Goal: Contribute content: Contribute content

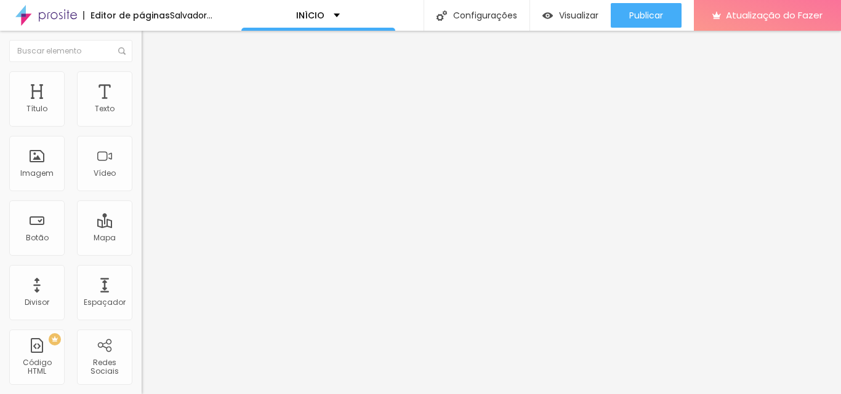
click at [149, 106] on font "Trocar imagem" at bounding box center [179, 100] width 60 height 10
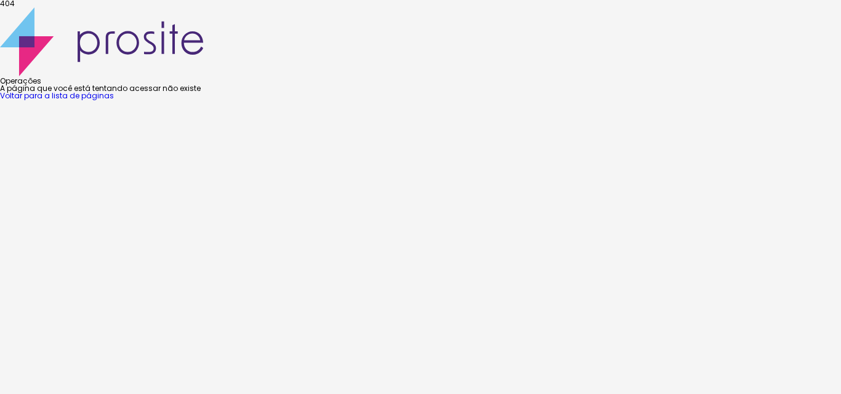
click at [114, 101] on font "Voltar para a lista de páginas" at bounding box center [57, 95] width 114 height 10
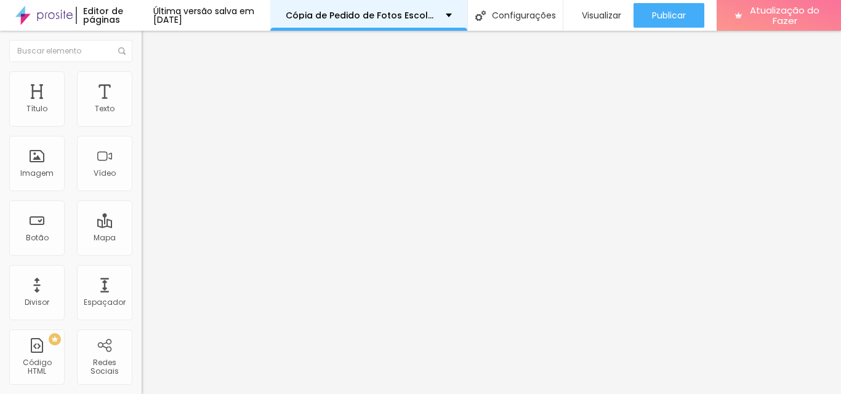
click at [452, 15] on div "Cópia de Pedido de Fotos Escolares" at bounding box center [369, 15] width 166 height 9
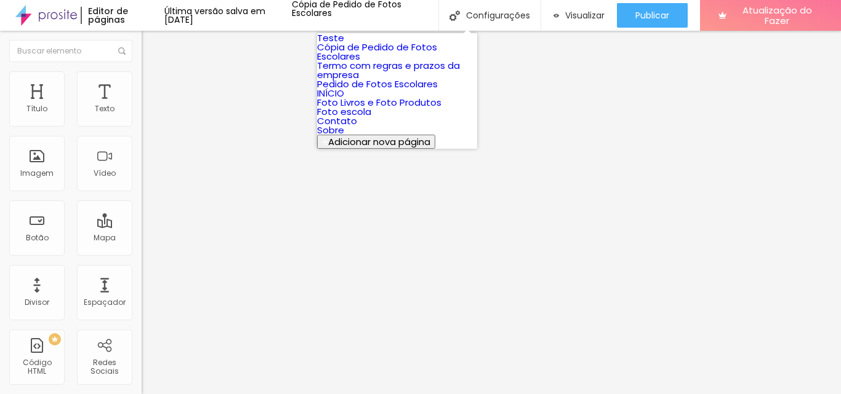
click at [344, 100] on link "INÍCIO" at bounding box center [330, 93] width 27 height 13
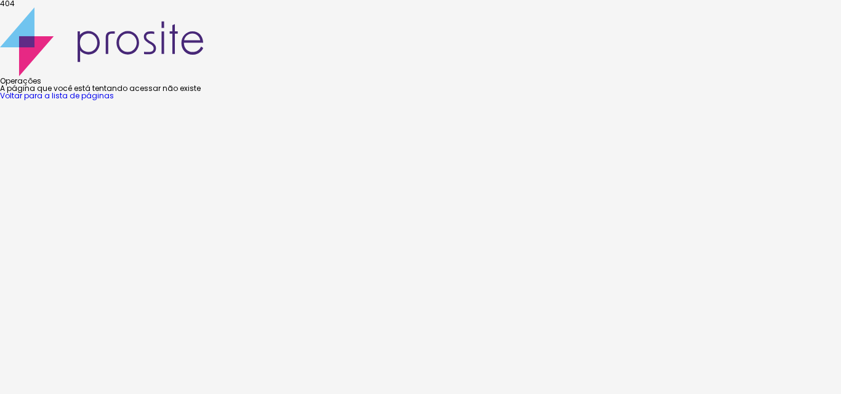
click at [114, 101] on font "Voltar para a lista de páginas" at bounding box center [57, 95] width 114 height 10
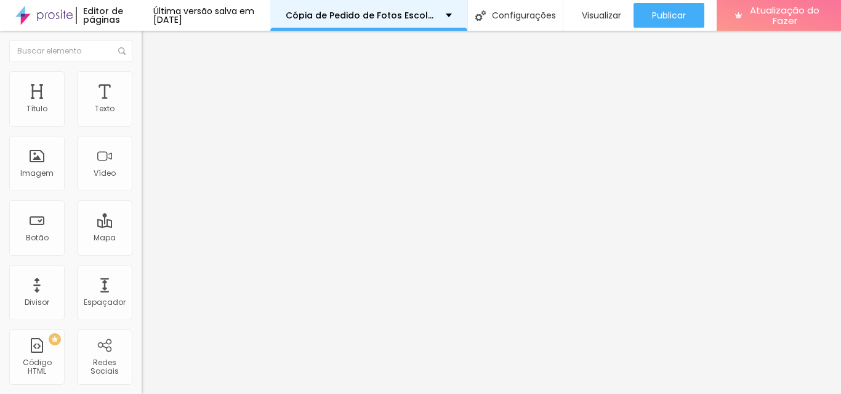
click at [452, 15] on div "Cópia de Pedido de Fotos Escolares" at bounding box center [369, 15] width 166 height 9
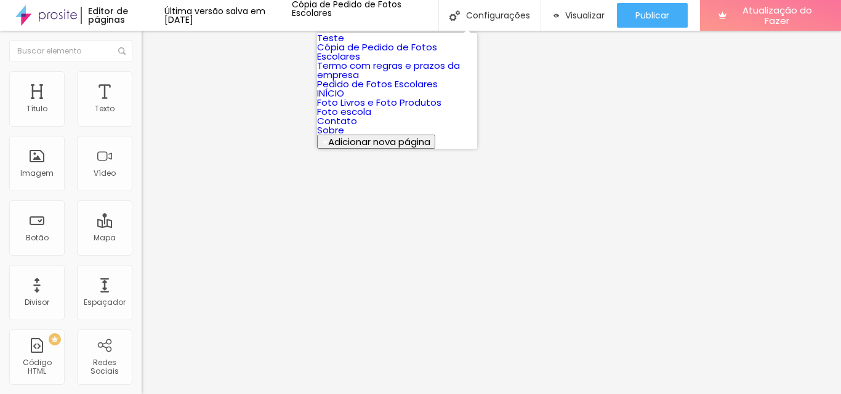
click at [344, 100] on font "INÍCIO" at bounding box center [330, 93] width 27 height 13
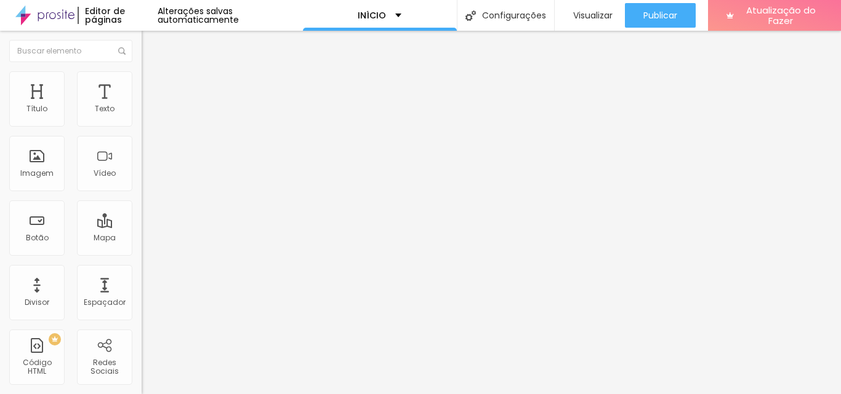
click at [149, 106] on font "Adicionar imagem" at bounding box center [185, 100] width 72 height 10
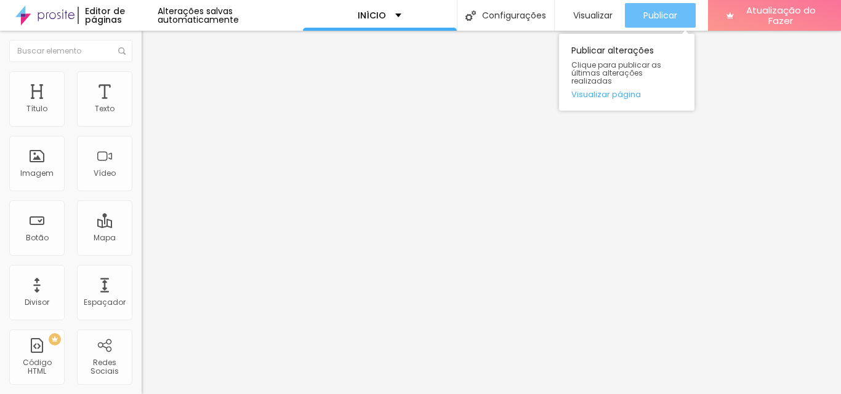
click at [662, 17] on font "Publicar" at bounding box center [660, 15] width 34 height 12
click at [662, 13] on font "Publicar" at bounding box center [660, 15] width 34 height 12
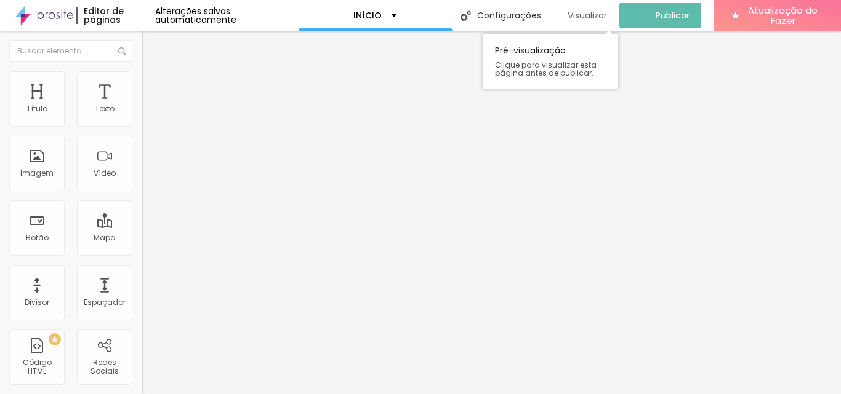
click at [587, 17] on font "Visualizar" at bounding box center [586, 15] width 39 height 12
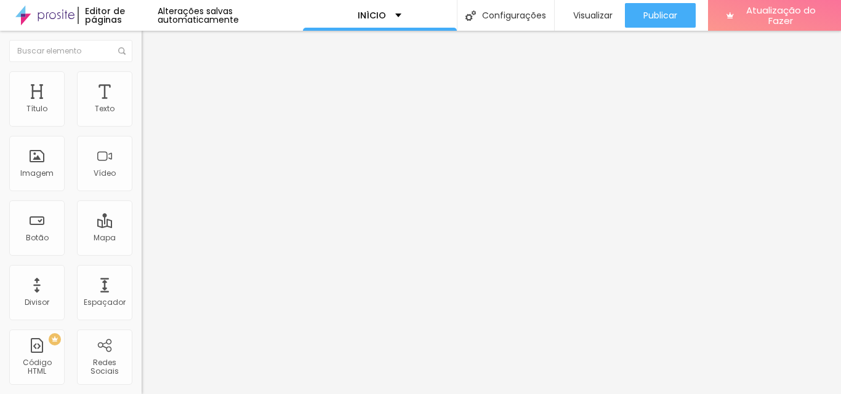
click at [142, 193] on span "Original" at bounding box center [157, 187] width 30 height 10
click at [142, 74] on img at bounding box center [147, 76] width 11 height 11
type input "95"
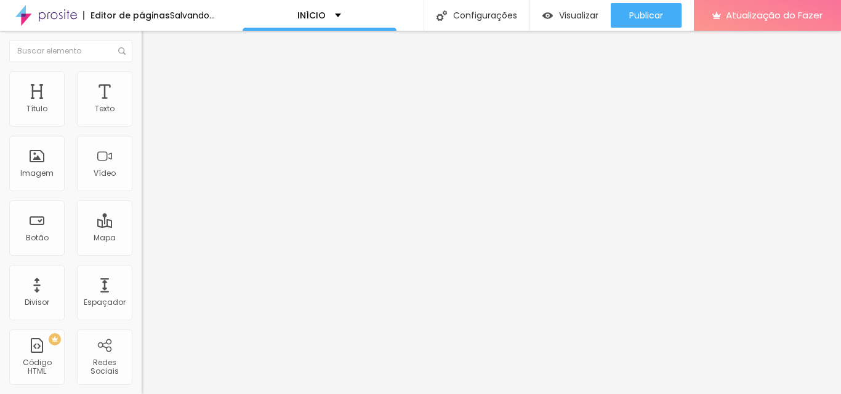
type input "90"
type input "85"
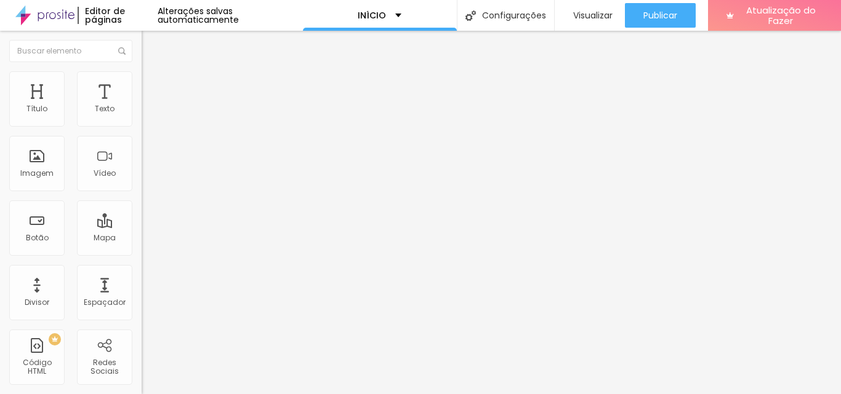
type input "80"
type input "75"
type input "70"
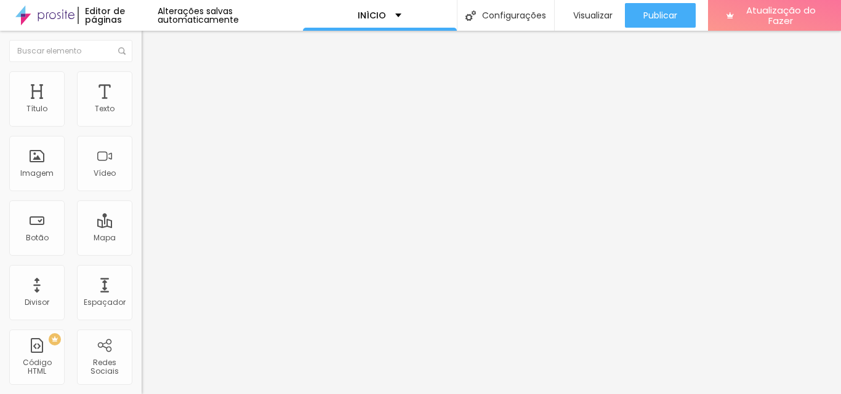
type input "70"
type input "65"
type input "70"
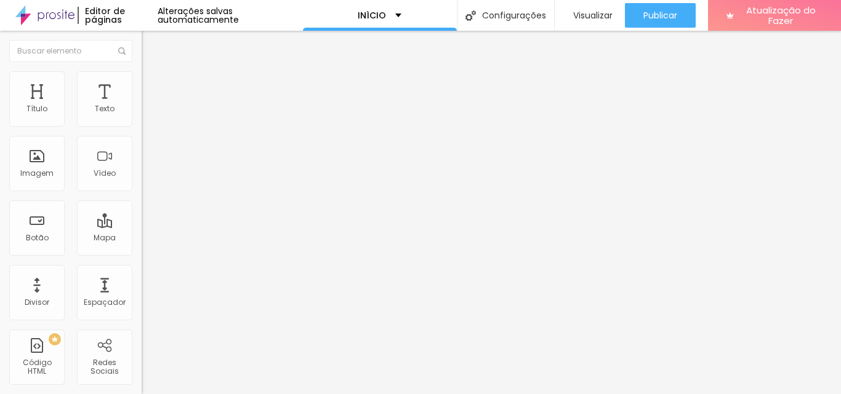
type input "65"
drag, startPoint x: 127, startPoint y: 133, endPoint x: 84, endPoint y: 142, distance: 44.7
type input "65"
click at [142, 126] on input "range" at bounding box center [181, 121] width 79 height 10
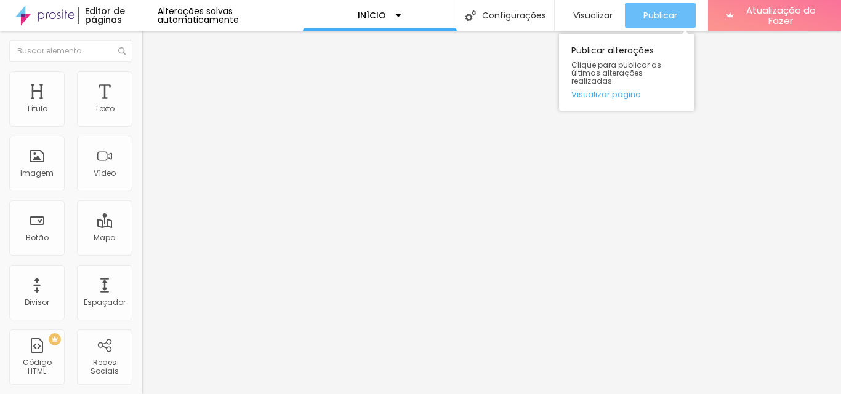
click at [660, 22] on div "Publicar" at bounding box center [660, 15] width 34 height 25
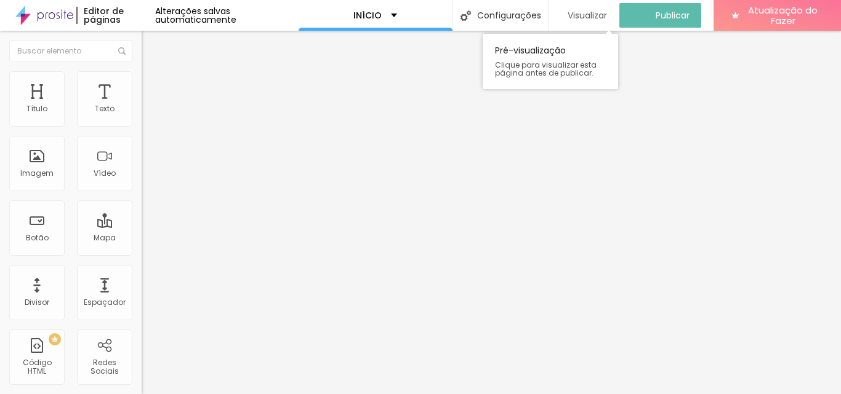
click at [590, 9] on font "Visualizar" at bounding box center [586, 15] width 39 height 12
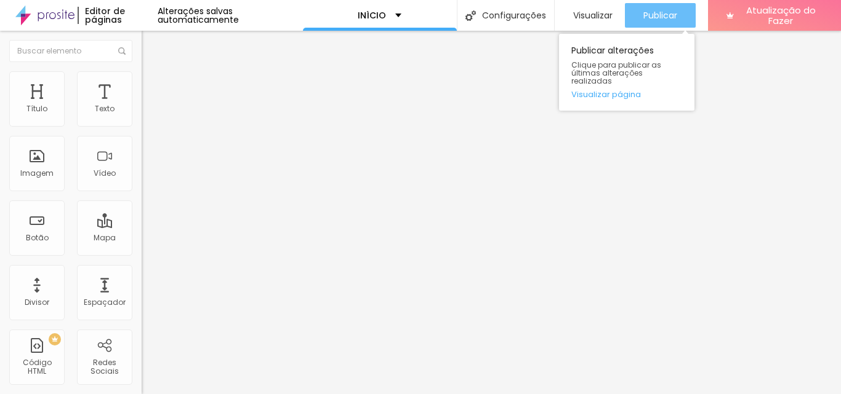
click at [659, 19] on font "Publicar" at bounding box center [660, 15] width 34 height 12
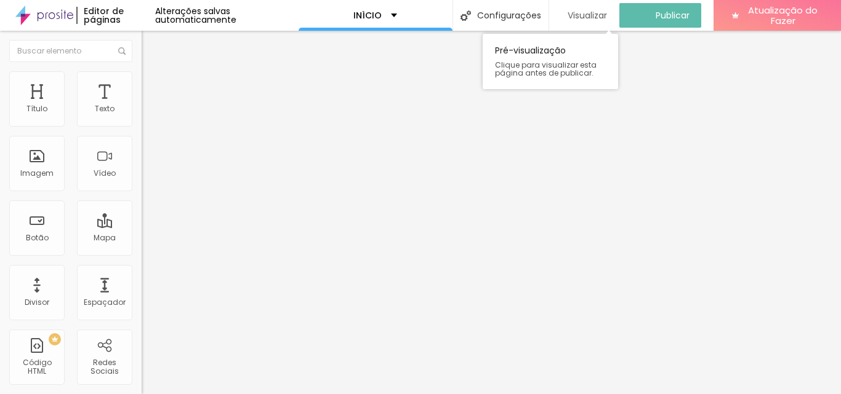
click at [588, 14] on font "Visualizar" at bounding box center [586, 15] width 39 height 12
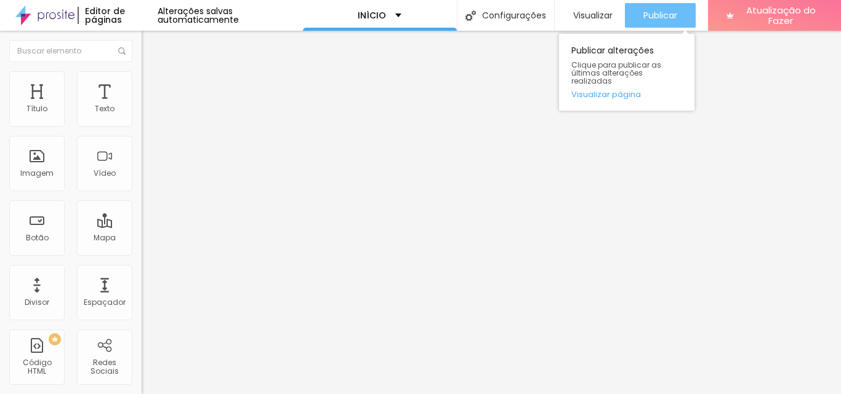
click at [646, 17] on font "Publicar" at bounding box center [660, 15] width 34 height 12
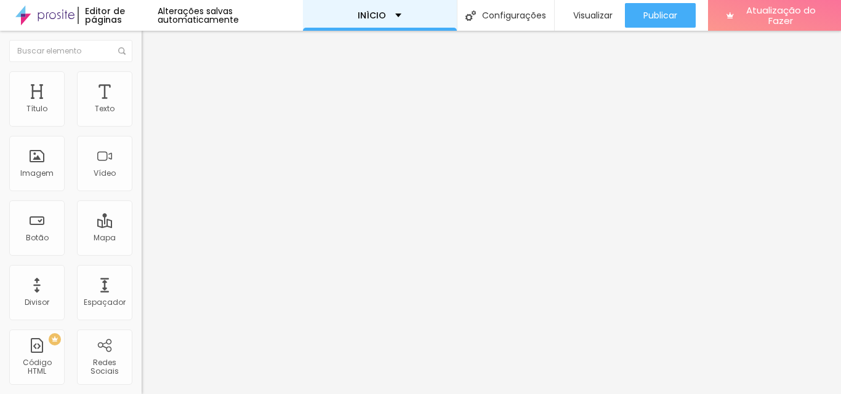
click at [396, 16] on div "INÍCIO" at bounding box center [380, 15] width 154 height 31
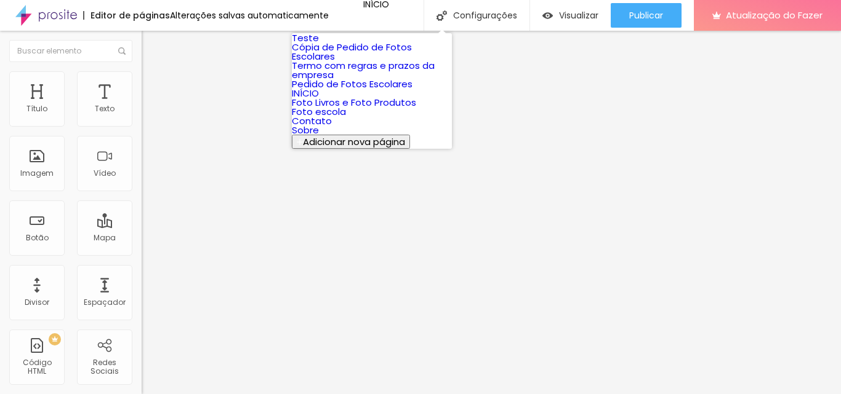
scroll to position [60, 0]
click at [332, 127] on font "Contato" at bounding box center [312, 120] width 40 height 13
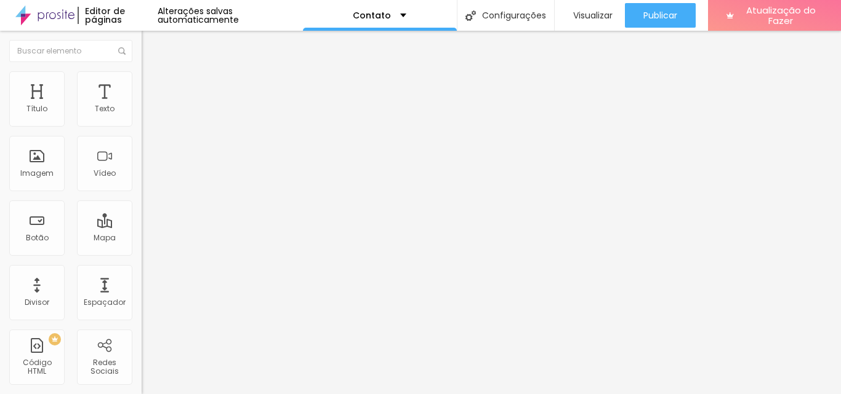
click at [149, 106] on font "Adicionar imagem" at bounding box center [185, 100] width 72 height 10
click at [142, 84] on img at bounding box center [147, 89] width 11 height 11
click at [142, 77] on img at bounding box center [147, 76] width 11 height 11
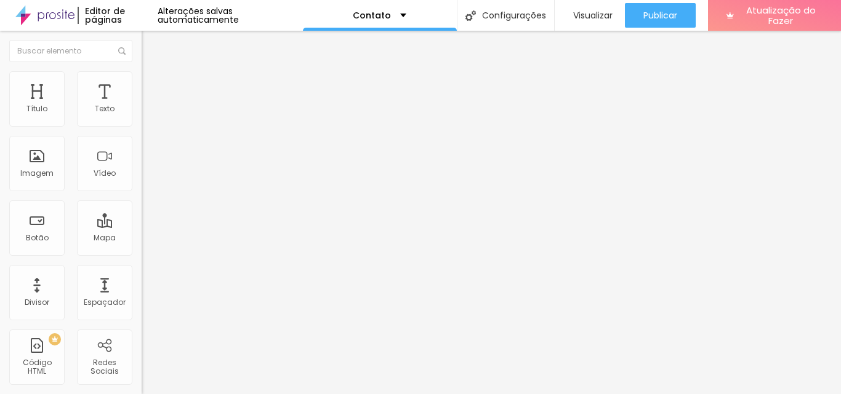
type input "95"
type input "90"
type input "85"
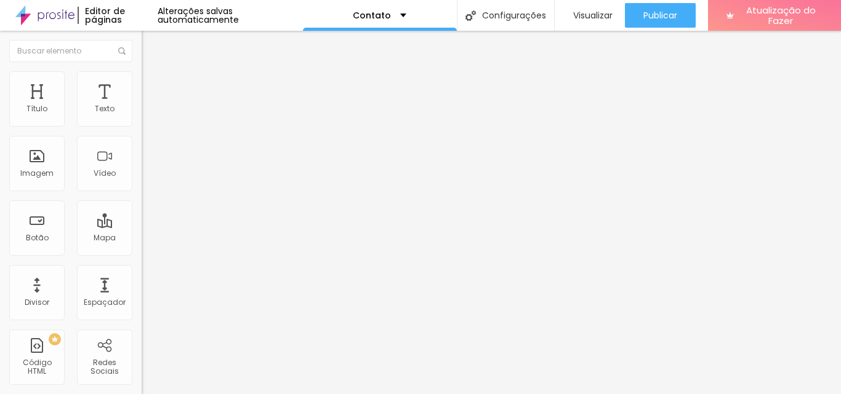
type input "85"
type input "80"
type input "75"
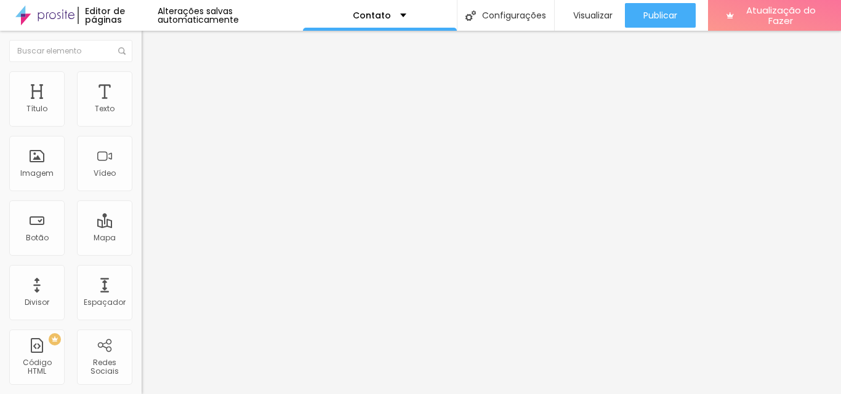
type input "70"
type input "65"
type input "60"
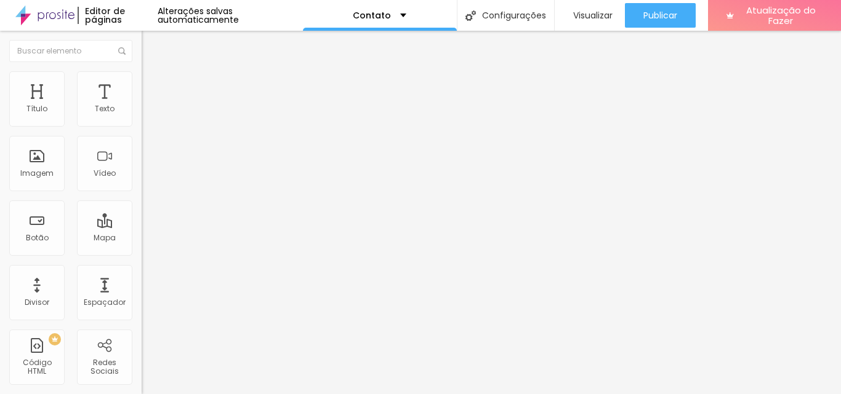
type input "60"
type input "55"
type input "50"
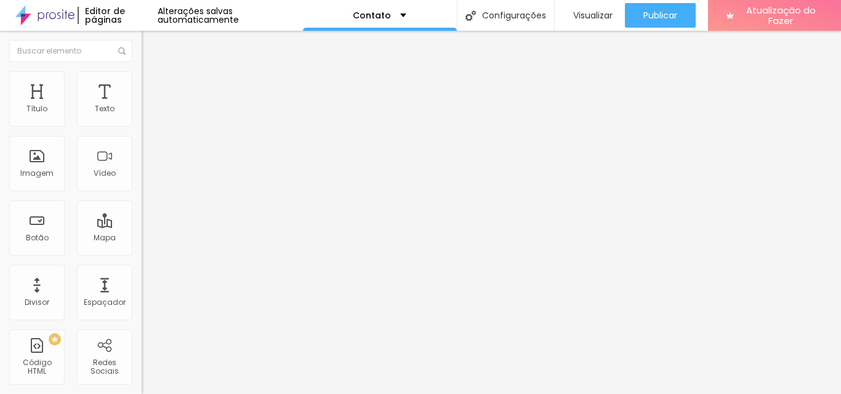
type input "45"
type input "40"
type input "35"
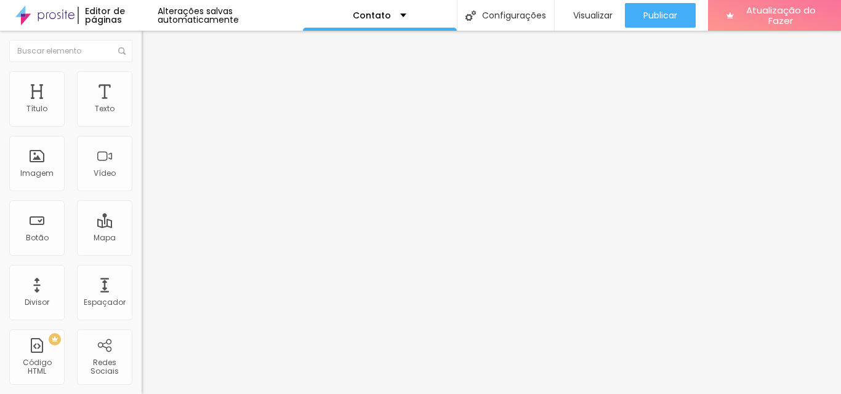
type input "35"
type input "30"
type input "25"
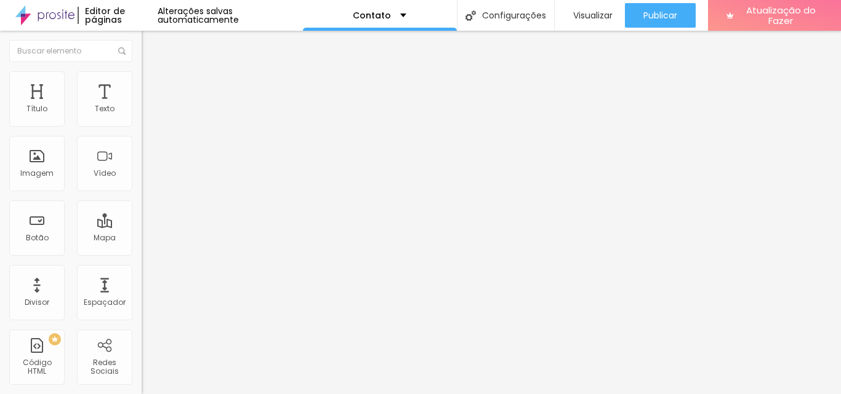
type input "20"
type input "15"
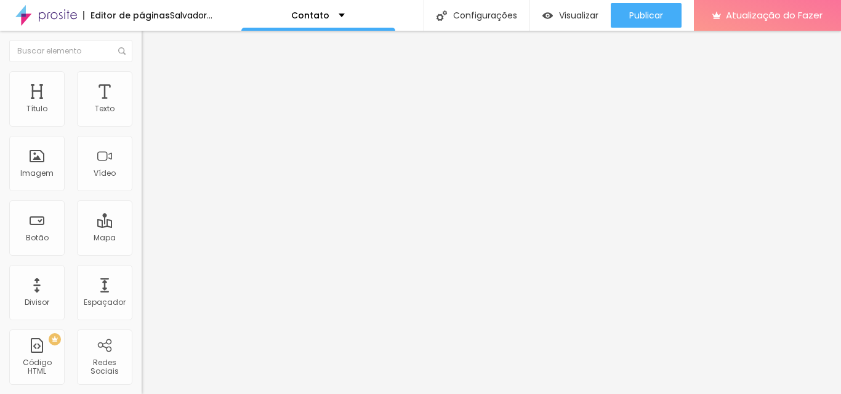
type input "20"
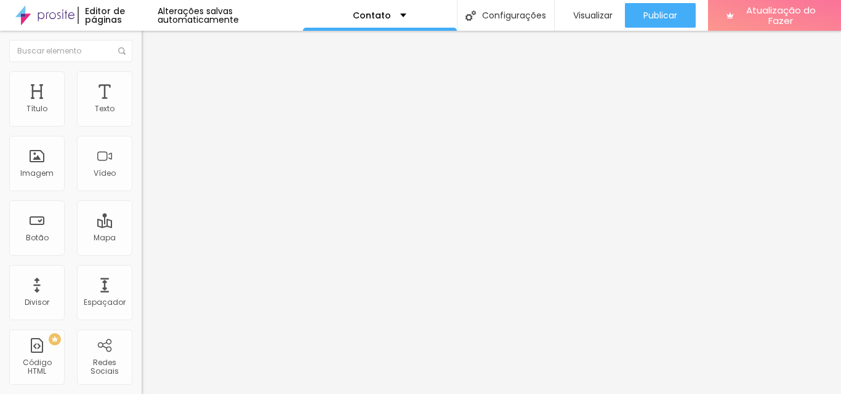
drag, startPoint x: 129, startPoint y: 133, endPoint x: 28, endPoint y: 137, distance: 101.0
type input "20"
click at [142, 126] on input "range" at bounding box center [181, 121] width 79 height 10
type input "25"
drag, startPoint x: 23, startPoint y: 132, endPoint x: 31, endPoint y: 131, distance: 8.0
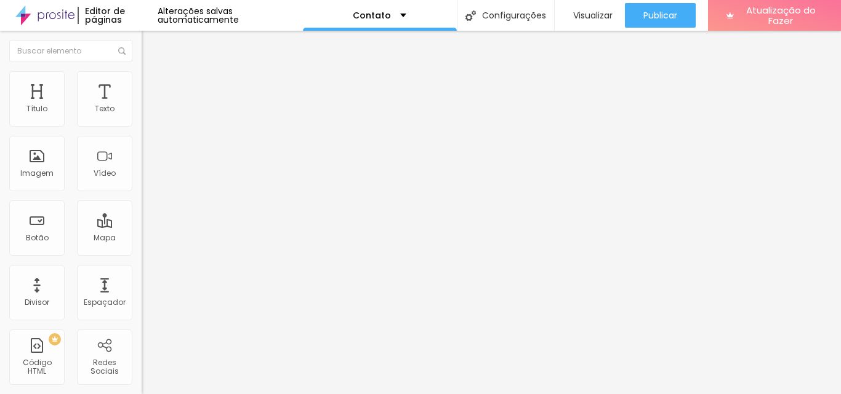
type input "25"
click at [142, 126] on input "range" at bounding box center [181, 121] width 79 height 10
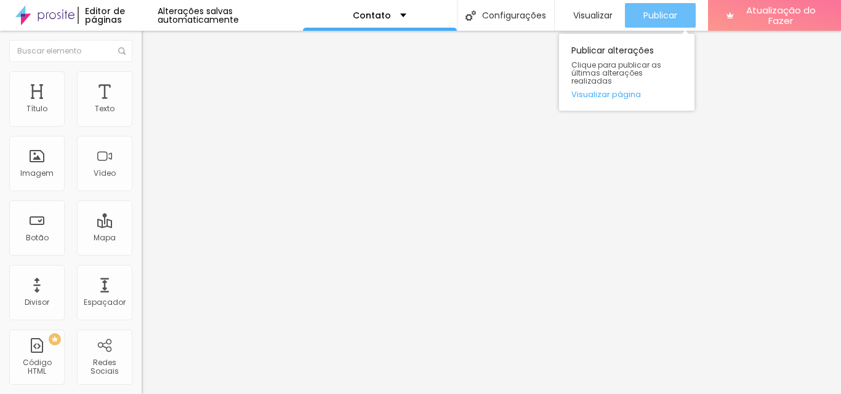
click at [660, 14] on font "Publicar" at bounding box center [660, 15] width 34 height 12
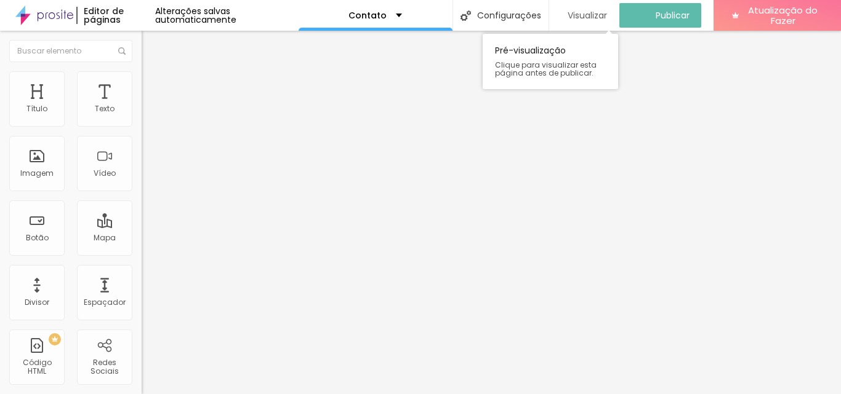
click at [599, 12] on font "Visualizar" at bounding box center [586, 15] width 39 height 12
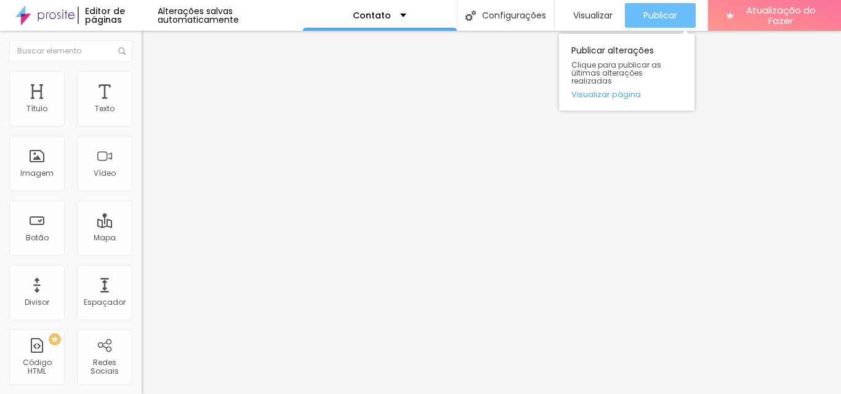
click at [653, 20] on font "Publicar" at bounding box center [660, 15] width 34 height 12
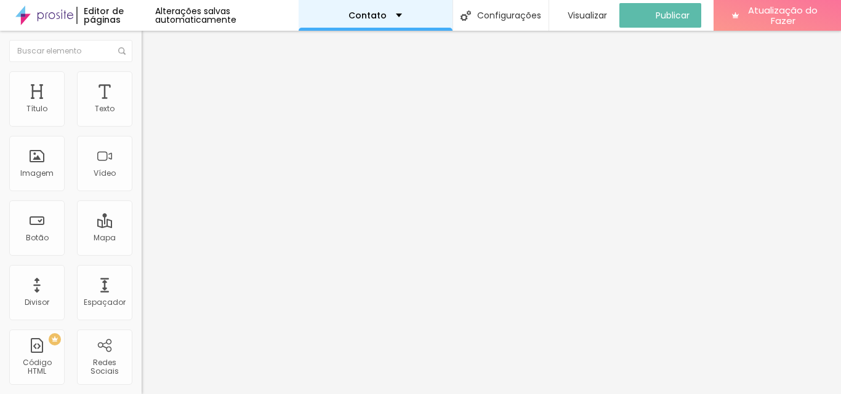
click at [394, 17] on div "Contato" at bounding box center [375, 15] width 54 height 9
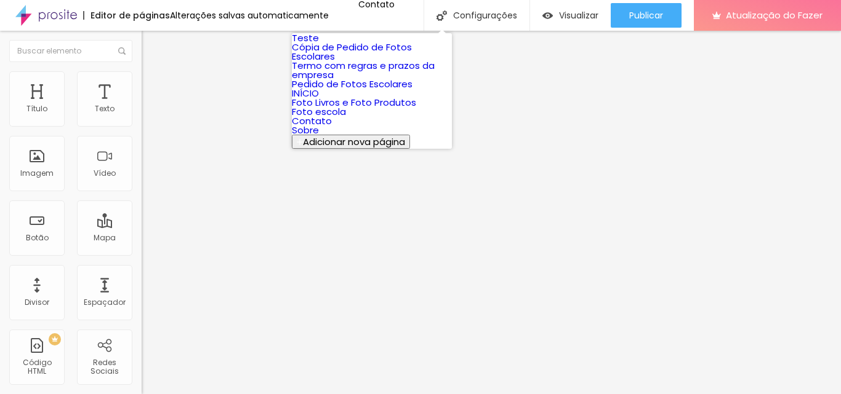
scroll to position [60, 0]
click at [316, 137] on font "Sobre" at bounding box center [305, 130] width 27 height 13
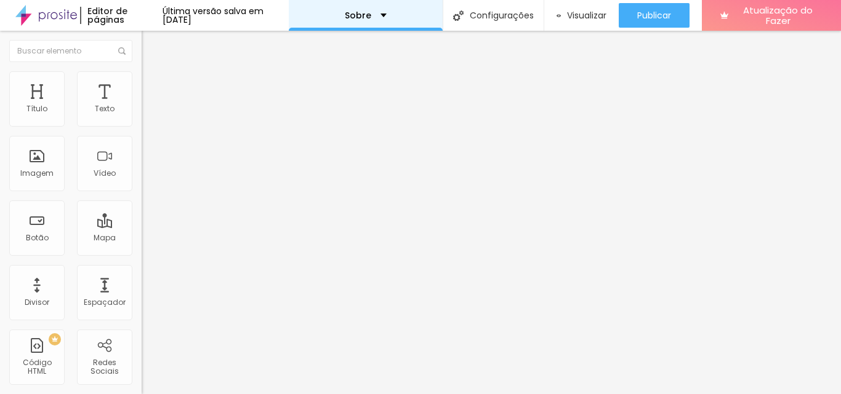
click at [396, 14] on div "Sobre" at bounding box center [366, 15] width 154 height 31
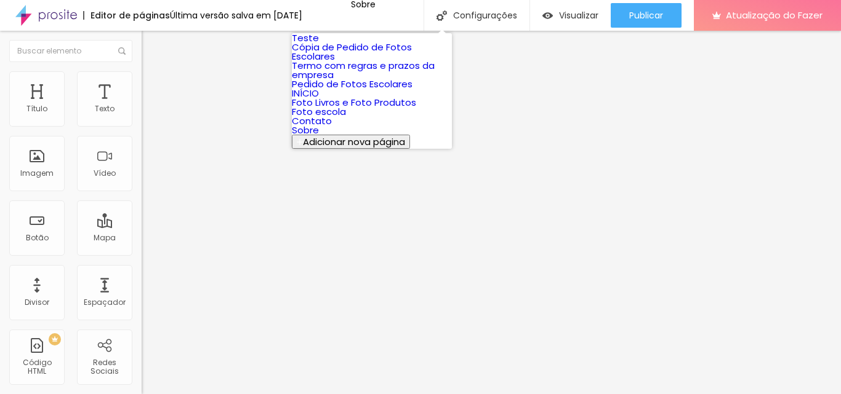
click at [346, 118] on link "Foto escola" at bounding box center [319, 111] width 54 height 13
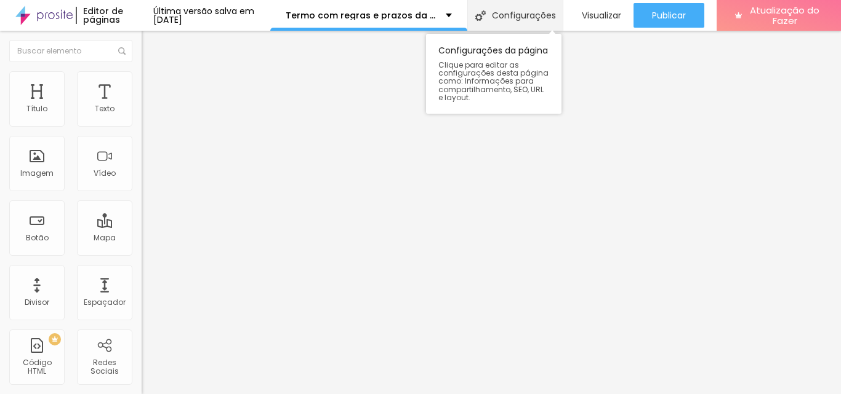
click at [533, 10] on font "Configurações" at bounding box center [524, 15] width 64 height 12
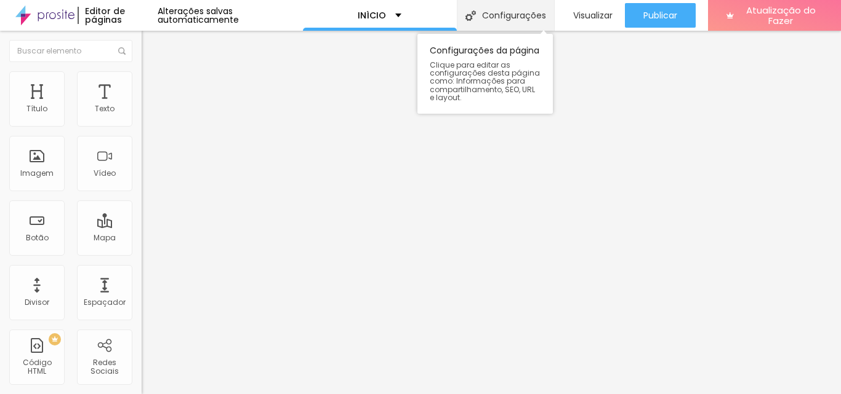
click at [503, 17] on font "Configurações" at bounding box center [514, 15] width 64 height 12
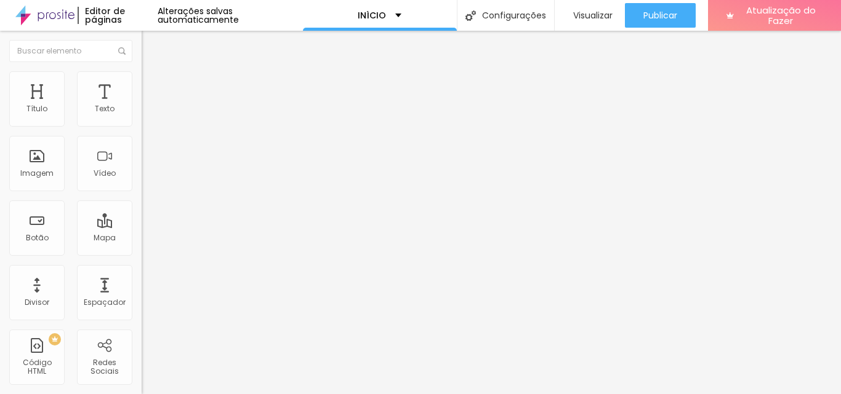
click at [395, 15] on div "INÍCIO" at bounding box center [380, 15] width 44 height 9
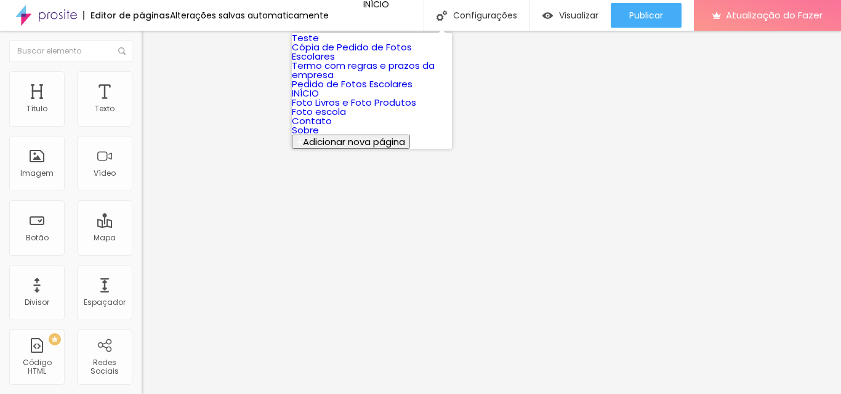
click at [388, 81] on font "Termo com regras e prazos da empresa" at bounding box center [363, 70] width 143 height 22
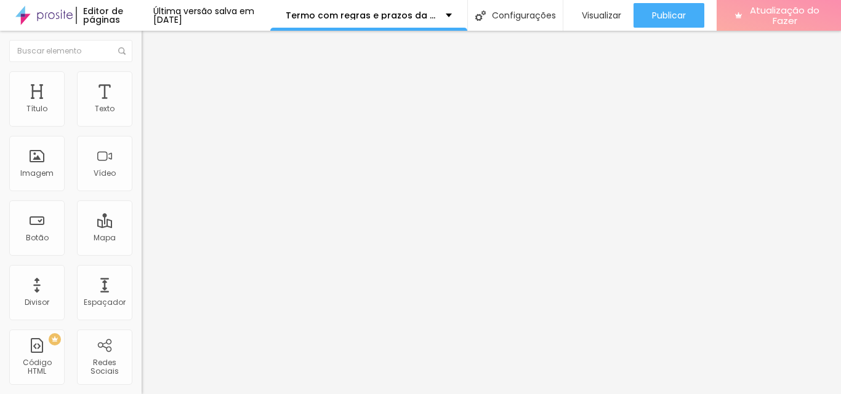
click at [788, 20] on font "Atualização do Fazer" at bounding box center [785, 15] width 70 height 23
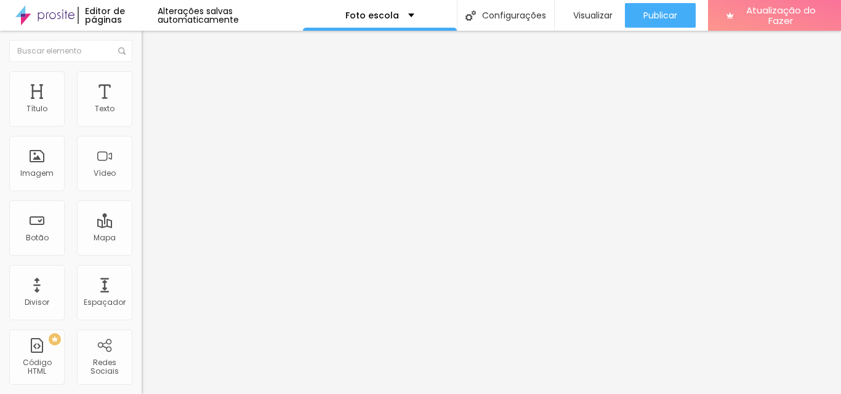
click at [209, 103] on img at bounding box center [212, 99] width 7 height 7
click at [149, 106] on font "Trocar imagem" at bounding box center [179, 100] width 60 height 10
click at [142, 84] on li "Avançado" at bounding box center [213, 90] width 142 height 12
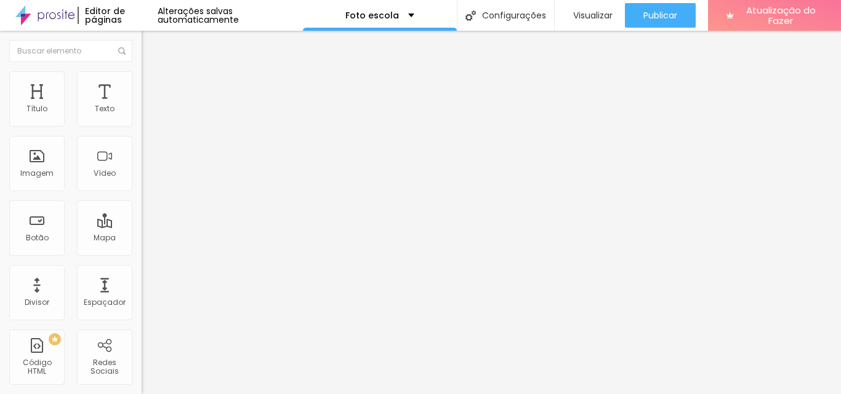
click at [142, 82] on li "Estilo" at bounding box center [213, 77] width 142 height 12
type input "95"
type input "90"
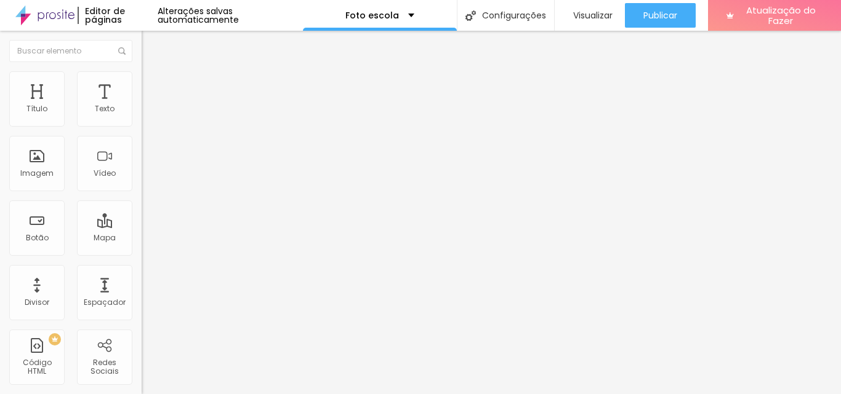
type input "85"
type input "80"
type input "75"
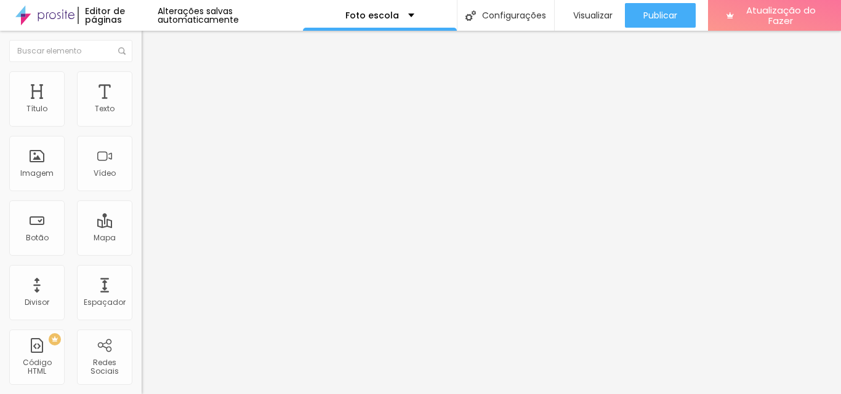
type input "75"
type input "70"
type input "65"
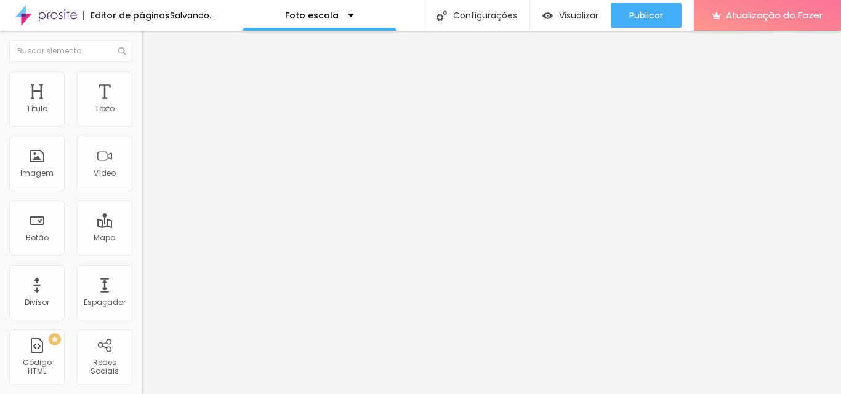
type input "60"
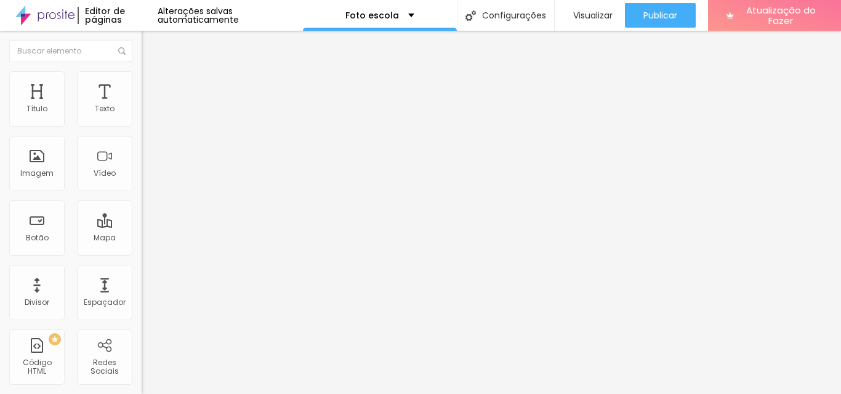
type input "55"
type input "50"
type input "45"
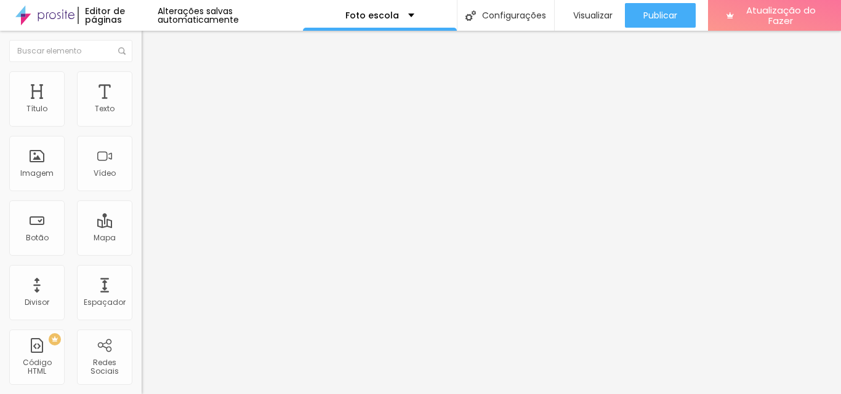
type input "45"
type input "40"
type input "35"
drag, startPoint x: 130, startPoint y: 134, endPoint x: 49, endPoint y: 132, distance: 81.2
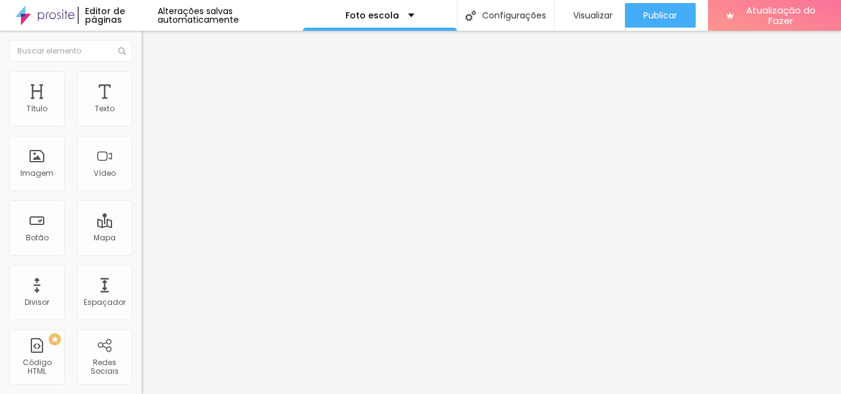
type input "35"
click at [142, 126] on input "range" at bounding box center [181, 121] width 79 height 10
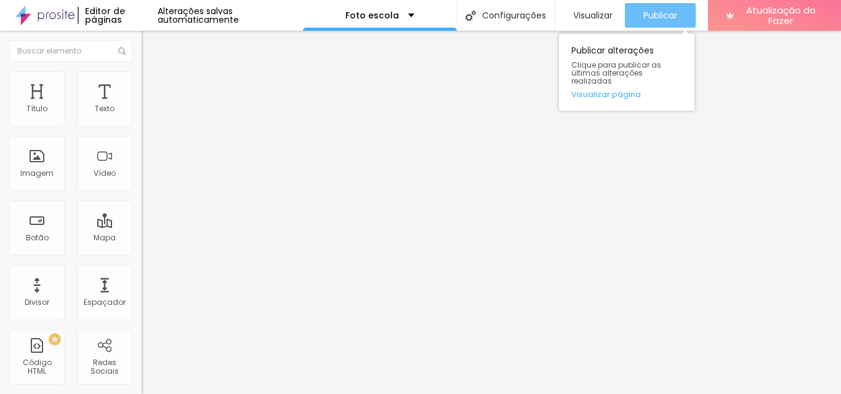
click at [653, 18] on font "Publicar" at bounding box center [660, 15] width 34 height 12
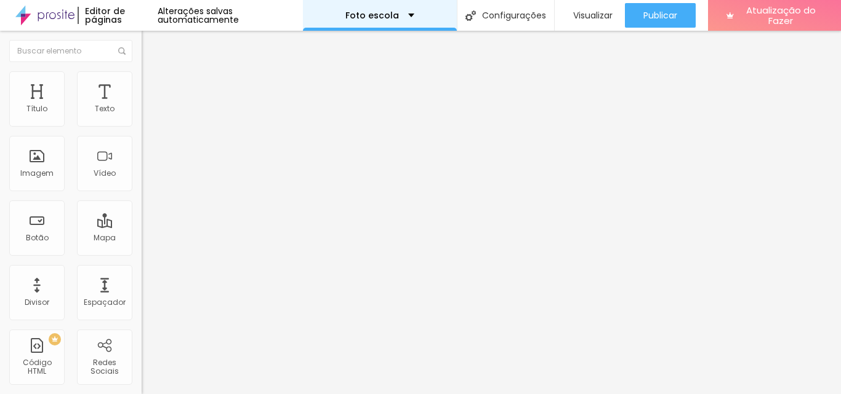
click at [402, 14] on div "Foto escola" at bounding box center [379, 15] width 69 height 9
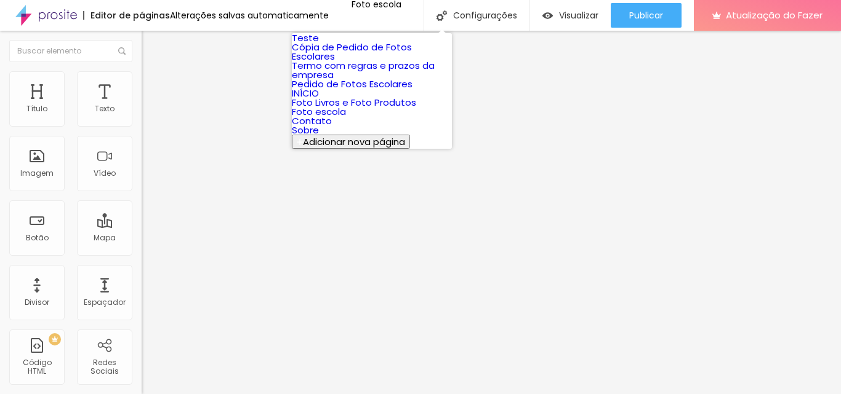
click at [319, 100] on link "INÍCIO" at bounding box center [305, 93] width 27 height 13
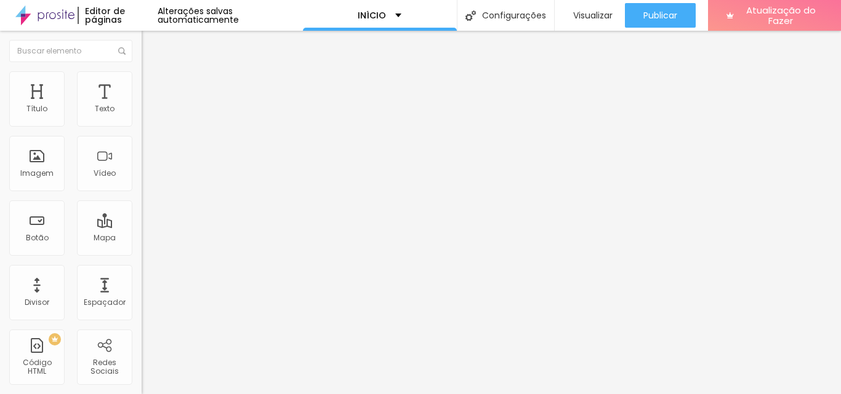
click at [142, 112] on span "Encaixotado" at bounding box center [166, 107] width 48 height 10
click at [142, 84] on img at bounding box center [147, 89] width 11 height 11
click at [153, 84] on font "Estilo" at bounding box center [162, 79] width 19 height 10
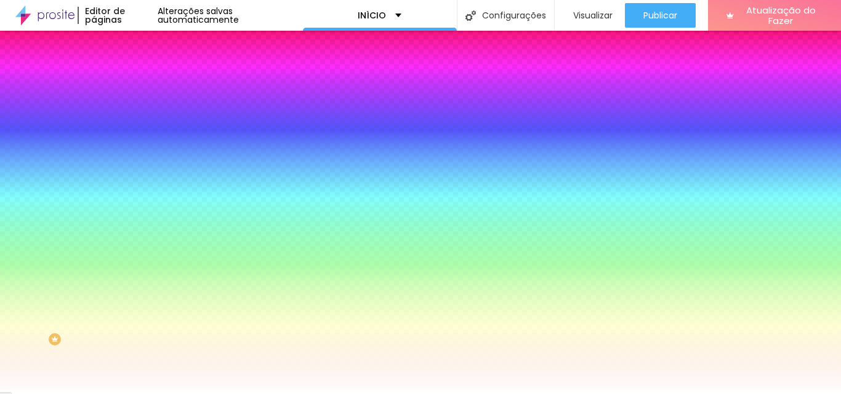
click at [149, 113] on font "Adicionar imagem" at bounding box center [185, 108] width 72 height 10
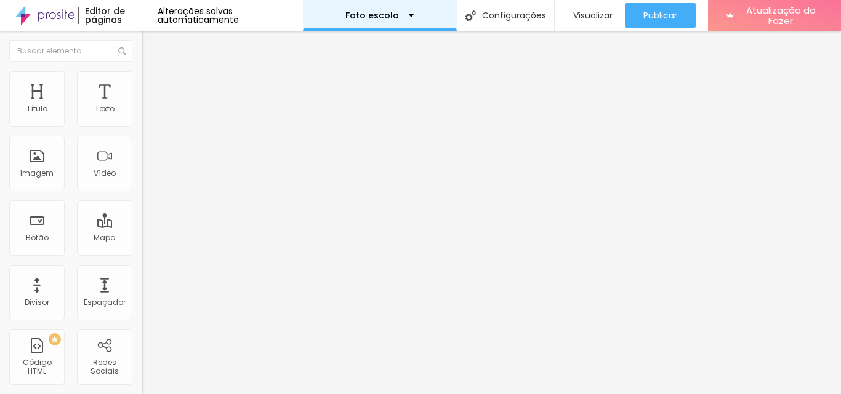
click at [404, 13] on div "Foto escola" at bounding box center [379, 15] width 69 height 9
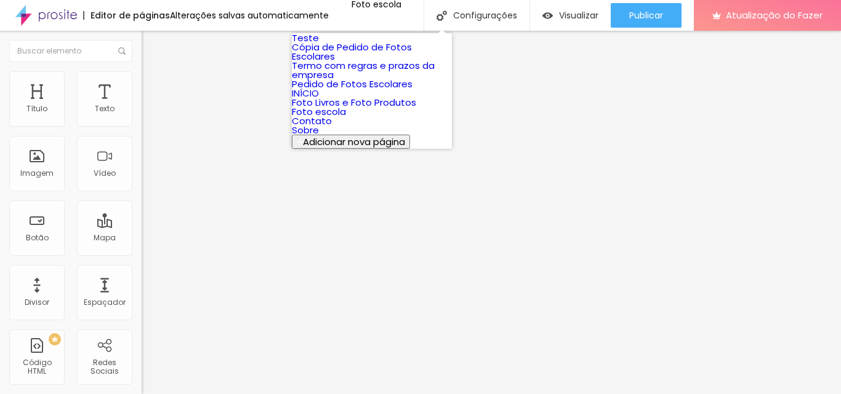
click at [319, 100] on link "INÍCIO" at bounding box center [305, 93] width 27 height 13
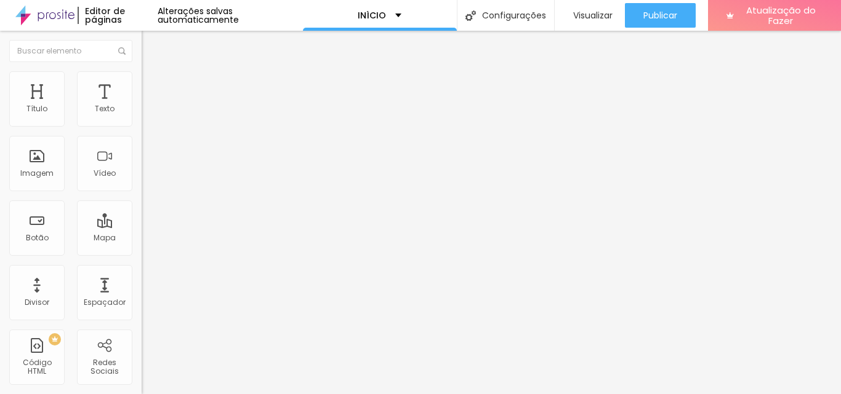
click at [209, 103] on img at bounding box center [212, 99] width 7 height 7
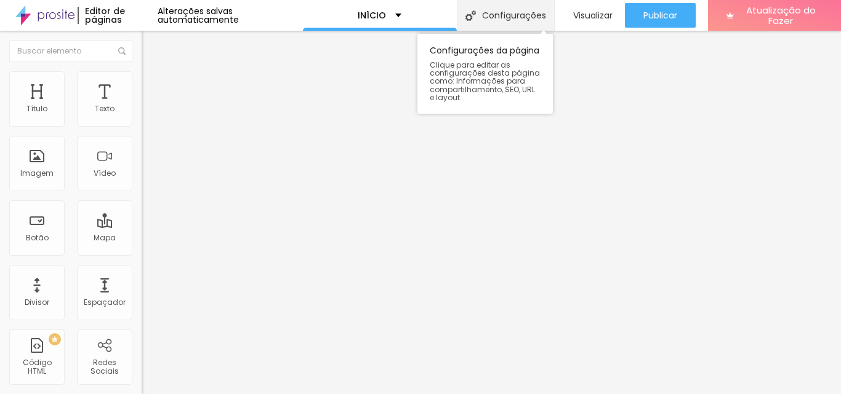
click at [488, 18] on font "Configurações" at bounding box center [514, 15] width 64 height 12
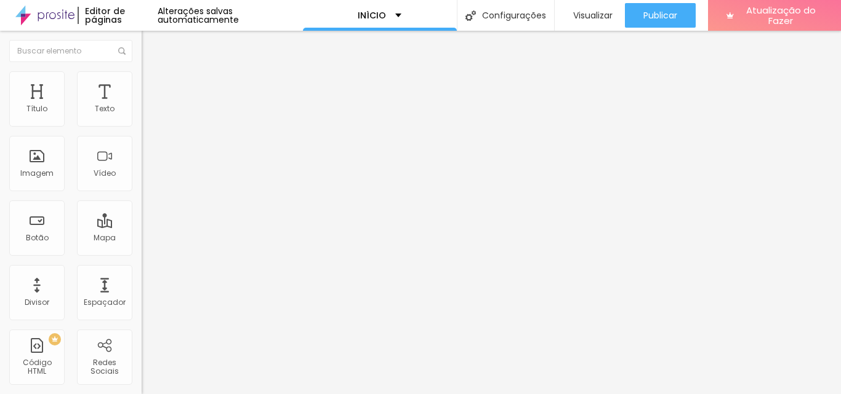
click at [41, 162] on div "Imagem" at bounding box center [36, 163] width 55 height 55
click at [142, 82] on li "Estilo" at bounding box center [213, 77] width 142 height 12
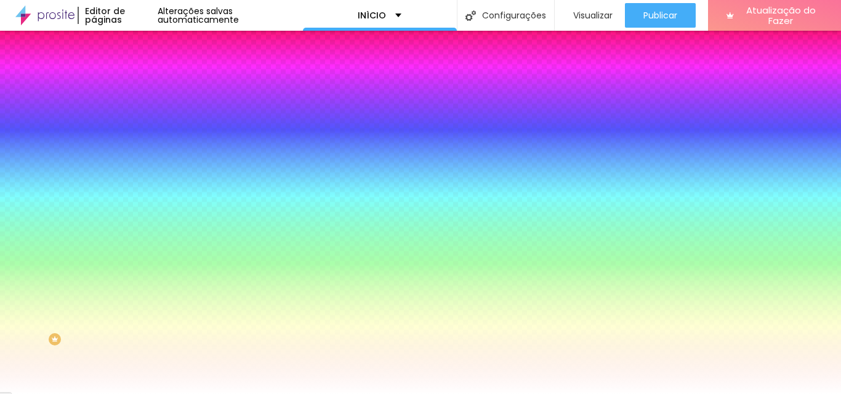
click at [153, 87] on font "Avançado" at bounding box center [173, 92] width 41 height 10
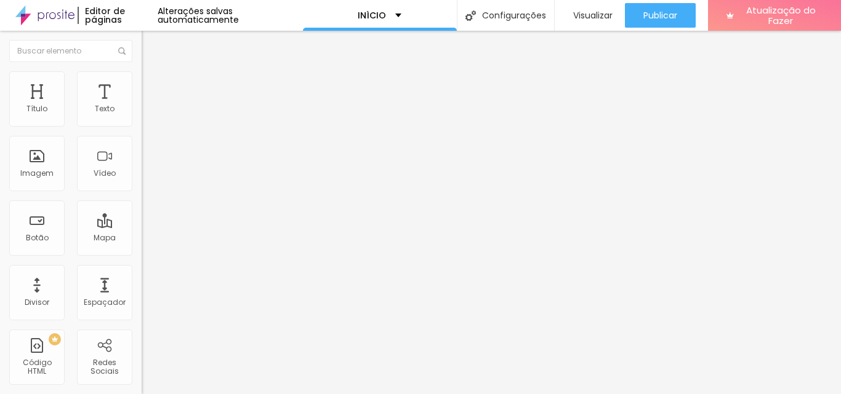
click at [142, 70] on img at bounding box center [147, 64] width 11 height 11
click at [151, 44] on img "button" at bounding box center [156, 45] width 10 height 10
click at [149, 106] on font "Adicionar imagem" at bounding box center [185, 100] width 72 height 10
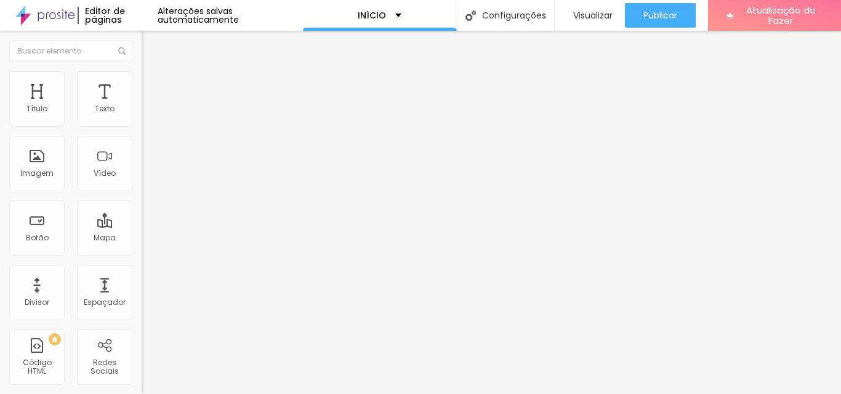
click at [153, 84] on font "Estilo" at bounding box center [162, 79] width 19 height 10
type input "95"
type input "90"
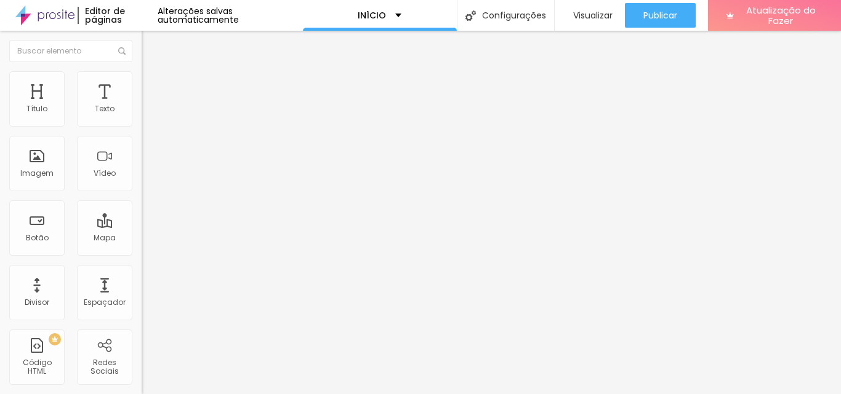
type input "85"
type input "80"
type input "75"
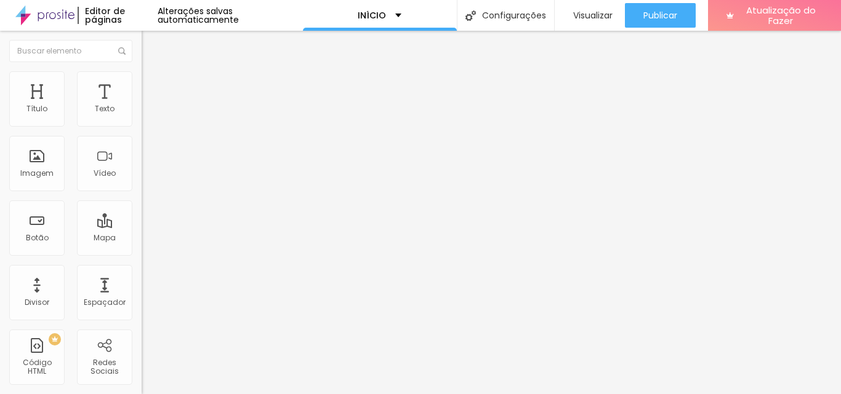
type input "75"
type input "70"
type input "65"
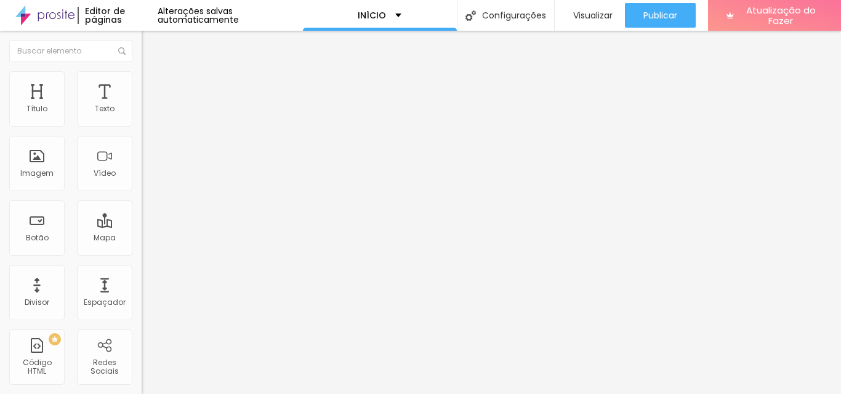
type input "60"
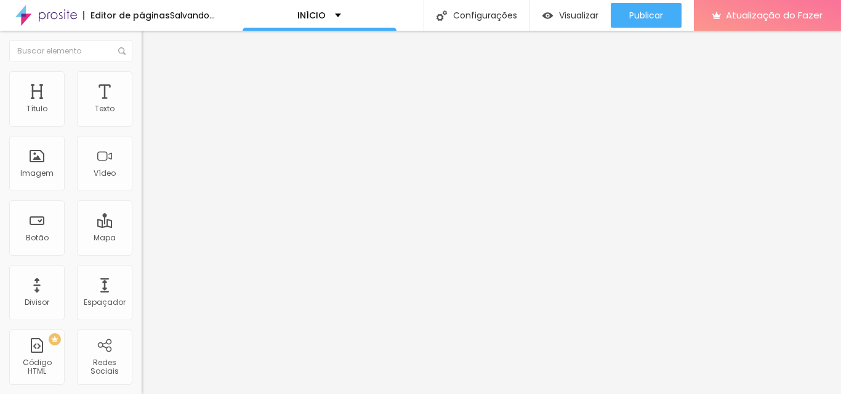
type input "55"
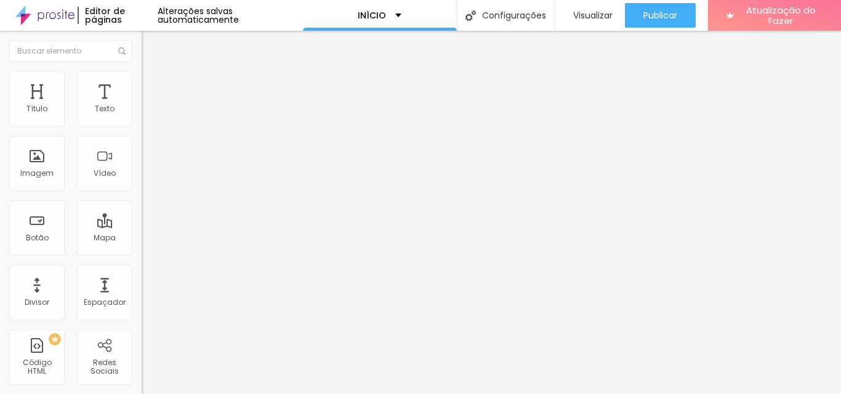
type input "50"
type input "45"
type input "40"
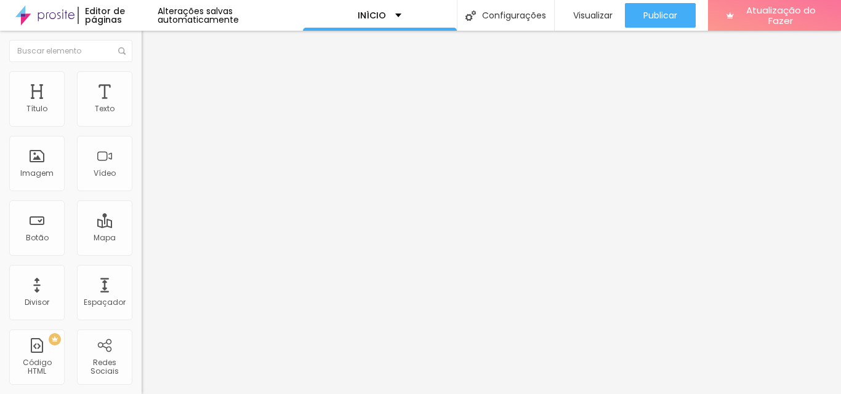
type input "40"
type input "45"
type input "50"
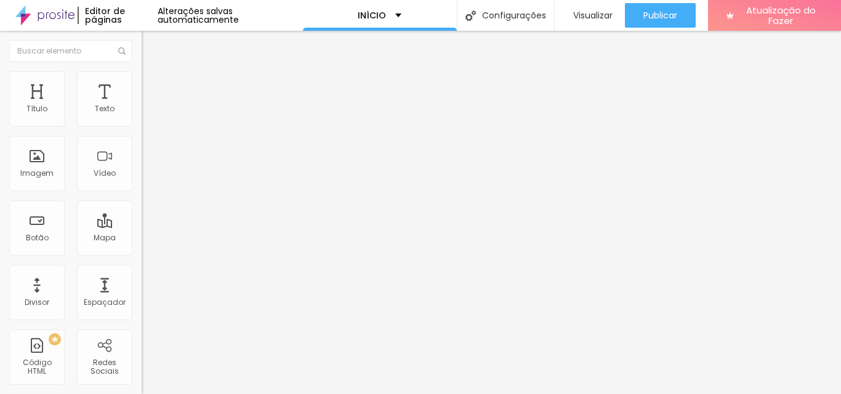
type input "55"
type input "60"
type input "65"
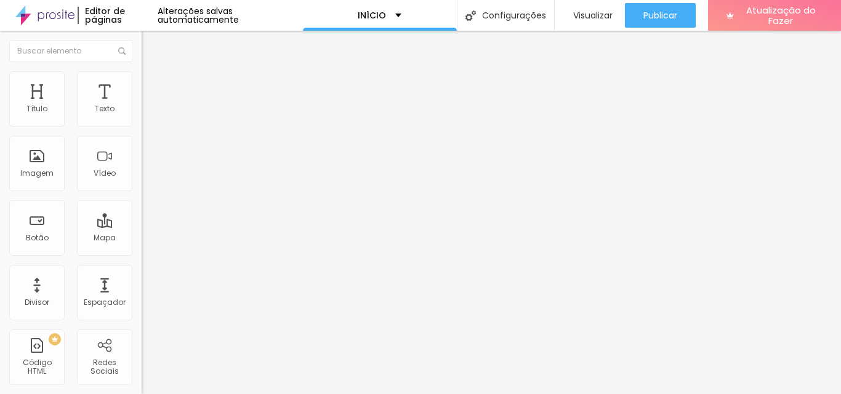
type input "65"
type input "100"
drag, startPoint x: 126, startPoint y: 134, endPoint x: 166, endPoint y: 134, distance: 40.0
click at [166, 126] on input "range" at bounding box center [181, 121] width 79 height 10
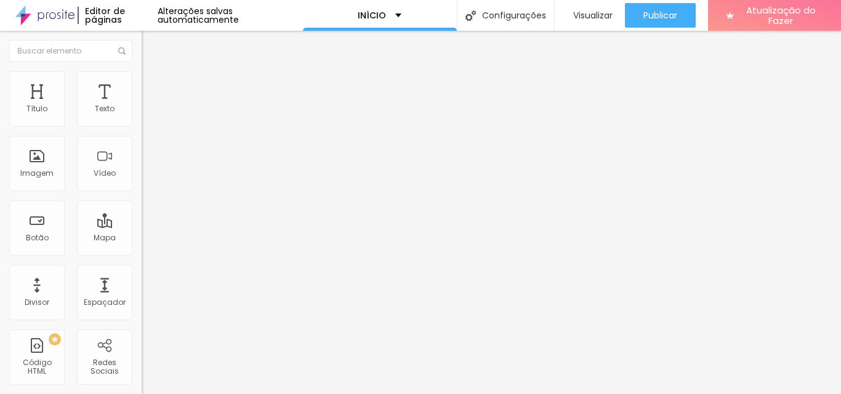
click at [153, 90] on font "Avançado" at bounding box center [173, 92] width 41 height 10
type input "17"
type input "23"
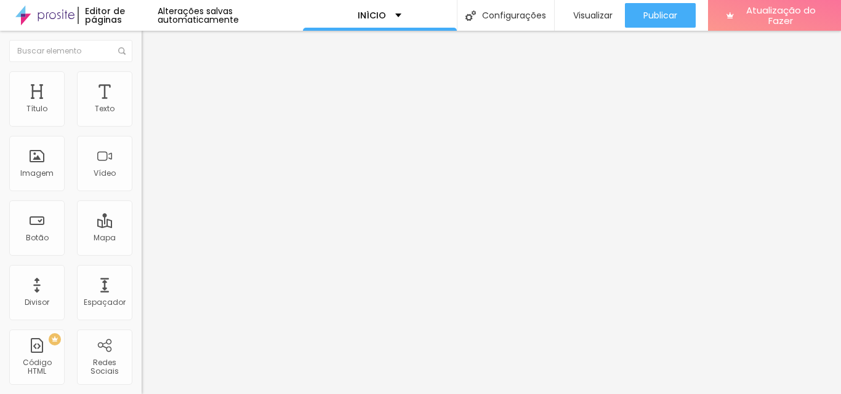
type input "27"
type input "29"
type input "34"
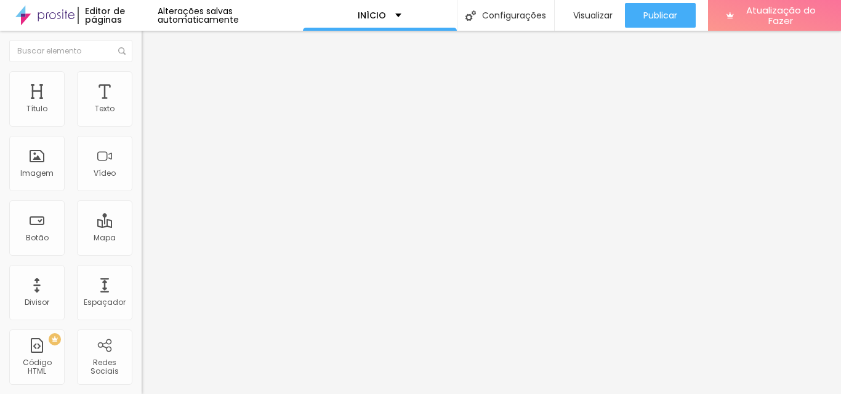
type input "34"
type input "37"
type input "41"
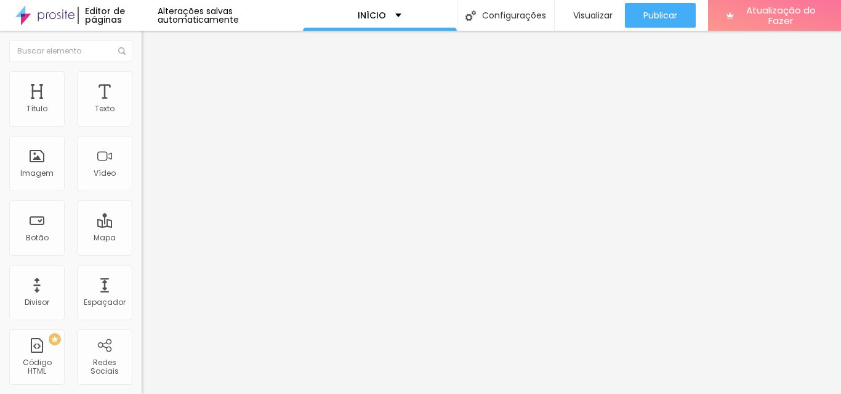
type input "43"
type input "46"
type input "47"
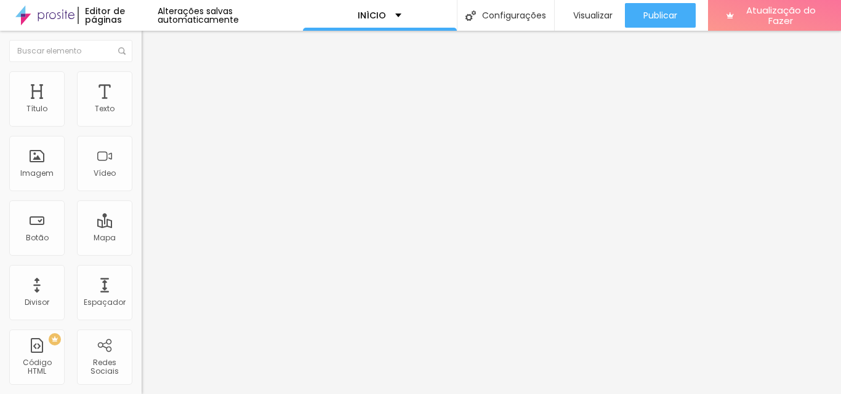
type input "47"
type input "49"
type input "48"
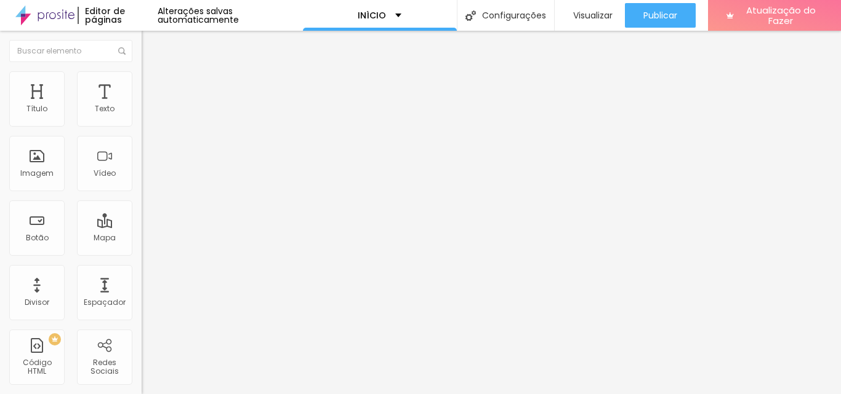
type input "33"
type input "30"
type input "26"
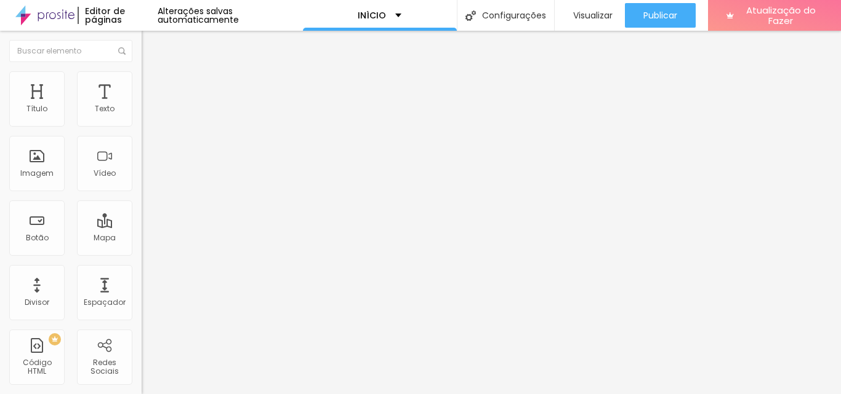
type input "26"
type input "21"
type input "18"
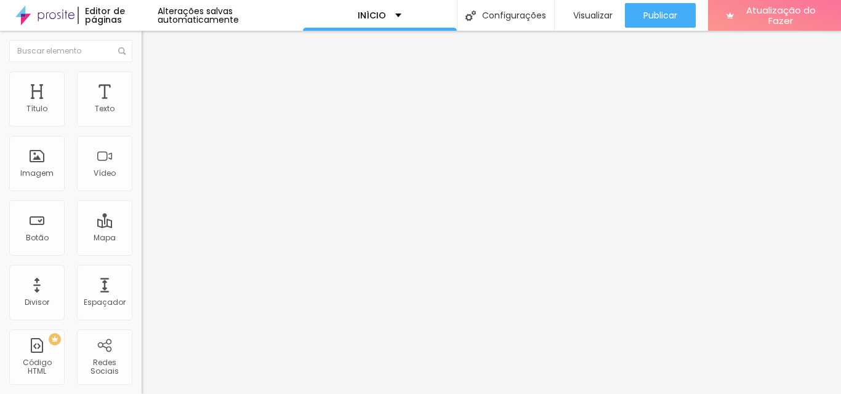
type input "17"
type input "15"
type input "14"
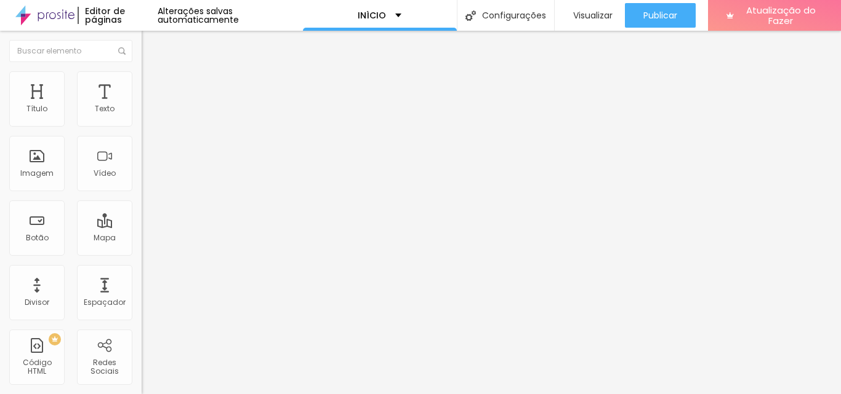
type input "14"
type input "13"
type input "12"
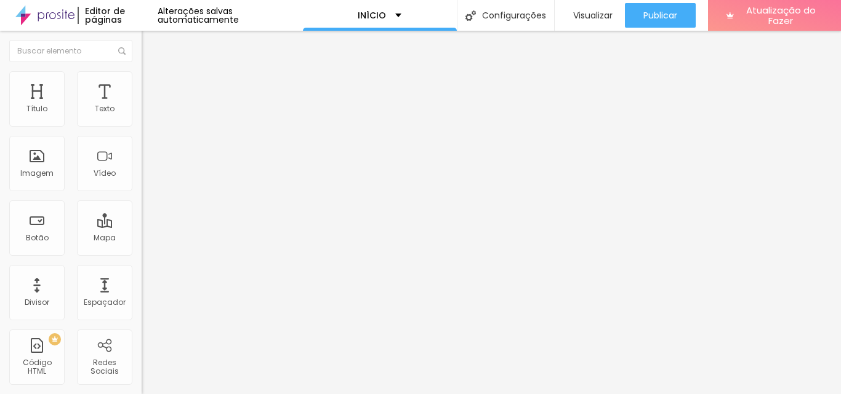
type input "10"
type input "8"
type input "7"
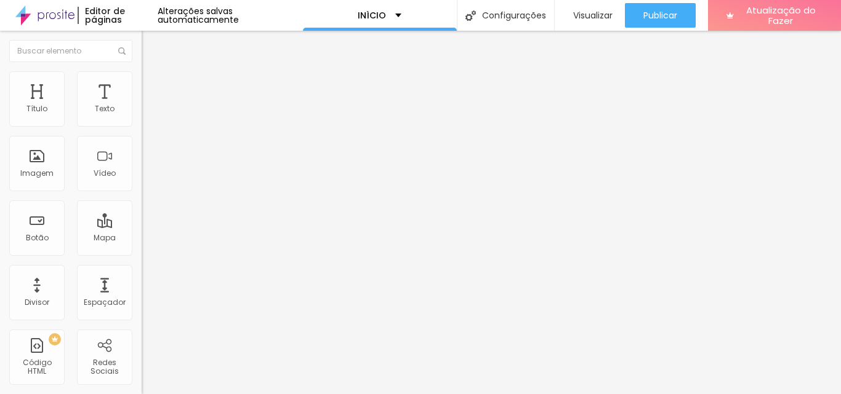
type input "7"
type input "6"
type input "5"
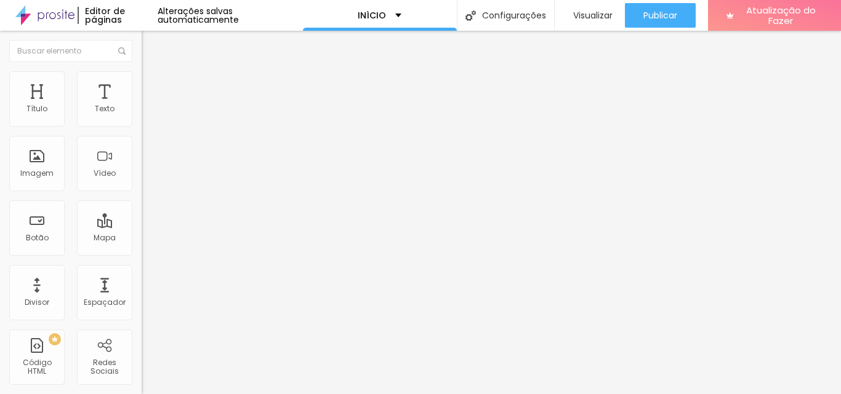
type input "4"
type input "3"
type input "2"
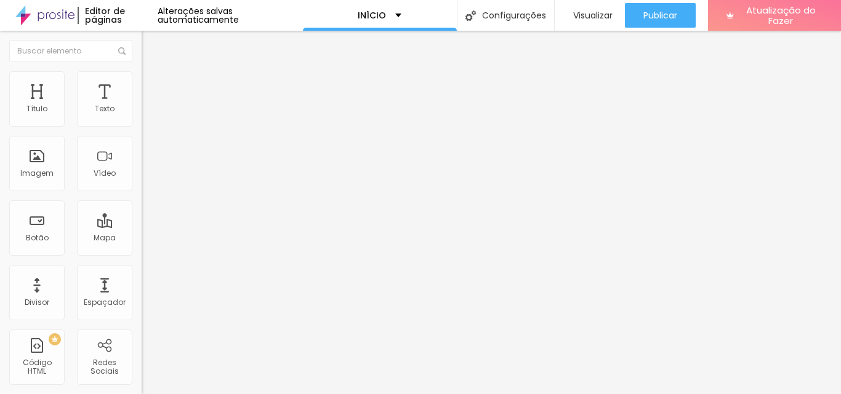
type input "2"
type input "1"
type input "0"
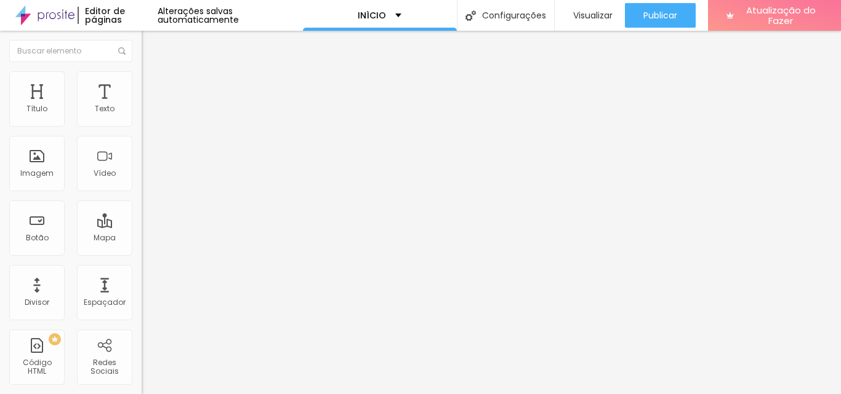
drag, startPoint x: 33, startPoint y: 122, endPoint x: 26, endPoint y: 121, distance: 6.3
type input "0"
click at [142, 239] on input "range" at bounding box center [181, 244] width 79 height 10
type input "0"
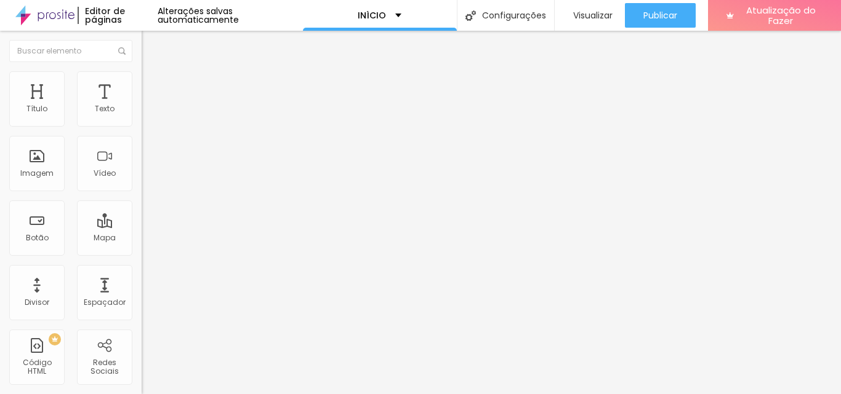
drag, startPoint x: 33, startPoint y: 145, endPoint x: 1, endPoint y: 150, distance: 32.3
type input "0"
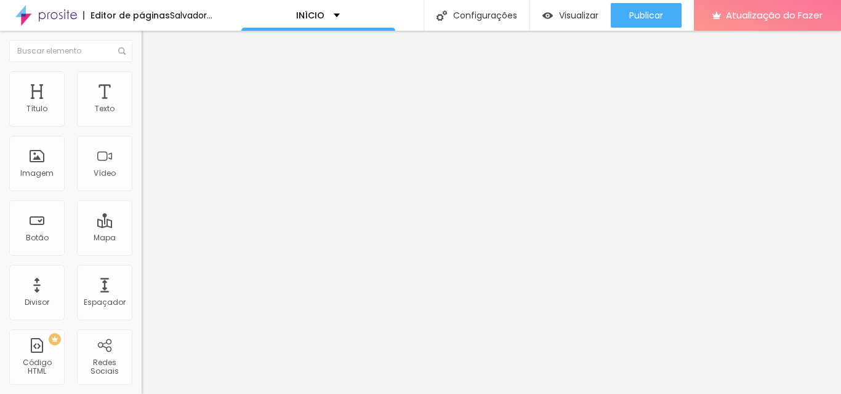
click at [142, 71] on li "Conteúdo" at bounding box center [213, 65] width 142 height 12
click at [151, 44] on img "button" at bounding box center [156, 45] width 10 height 10
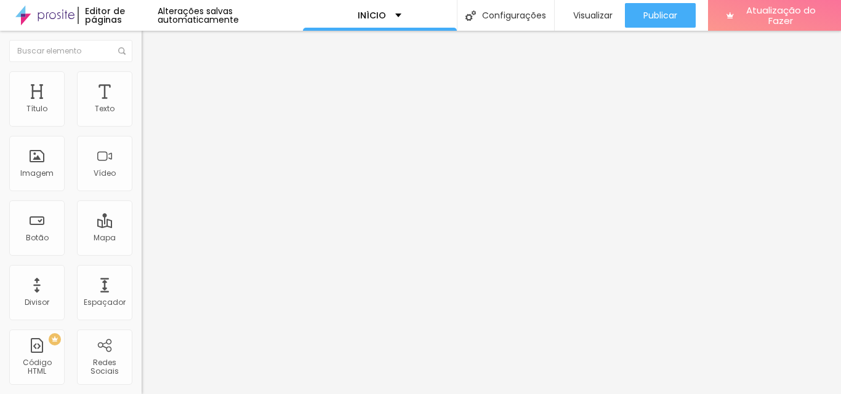
click at [151, 47] on img "button" at bounding box center [156, 45] width 10 height 10
click at [149, 106] on font "Adicionar imagem" at bounding box center [185, 100] width 72 height 10
click at [153, 87] on font "Avançado" at bounding box center [173, 92] width 41 height 10
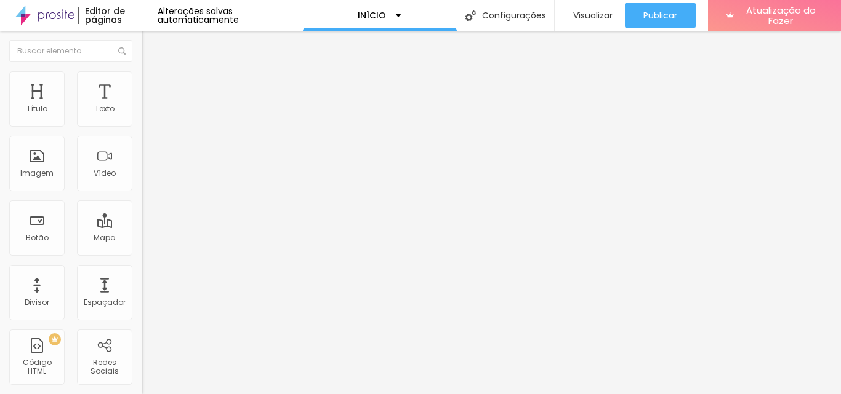
click at [142, 74] on li "Estilo" at bounding box center [213, 77] width 142 height 12
type input "95"
type input "90"
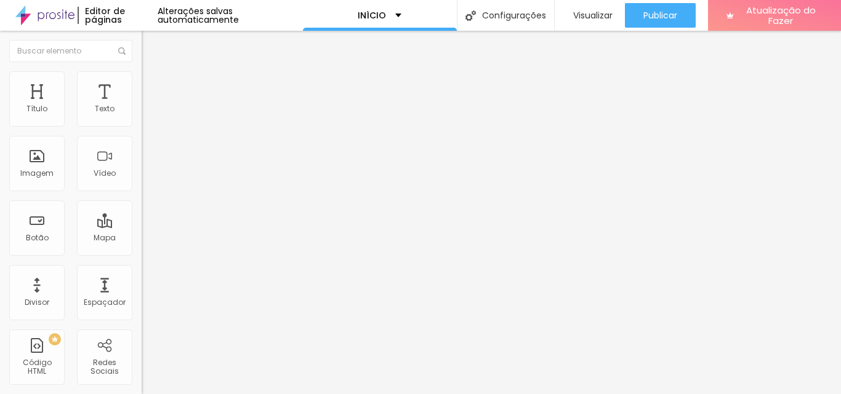
type input "85"
type input "80"
type input "75"
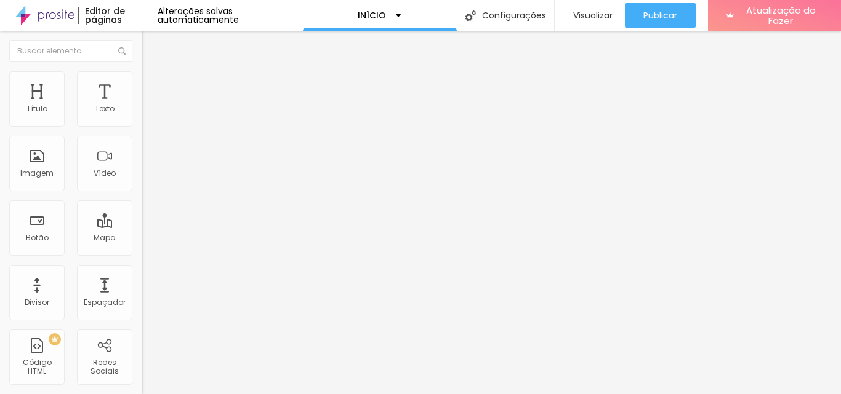
type input "75"
type input "70"
type input "65"
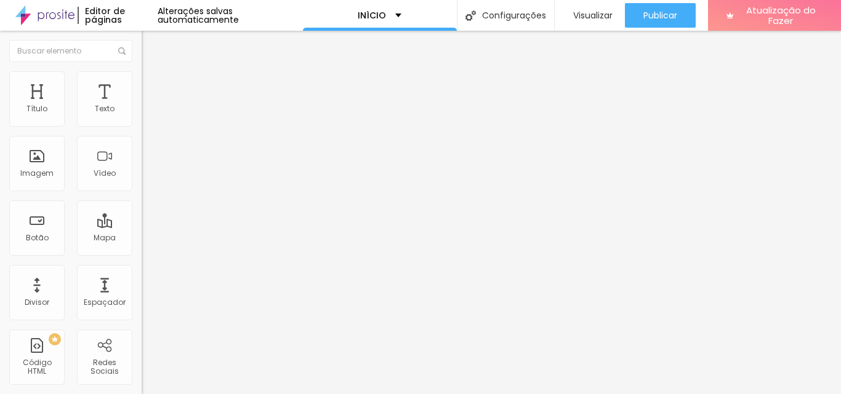
type input "60"
type input "55"
type input "50"
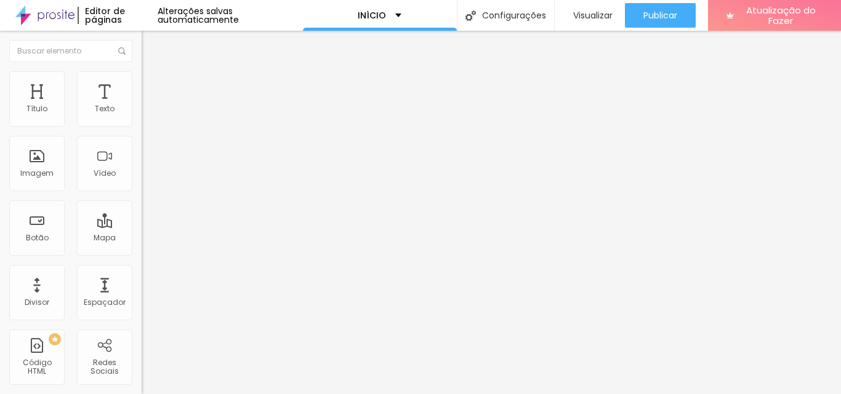
type input "50"
type input "45"
type input "40"
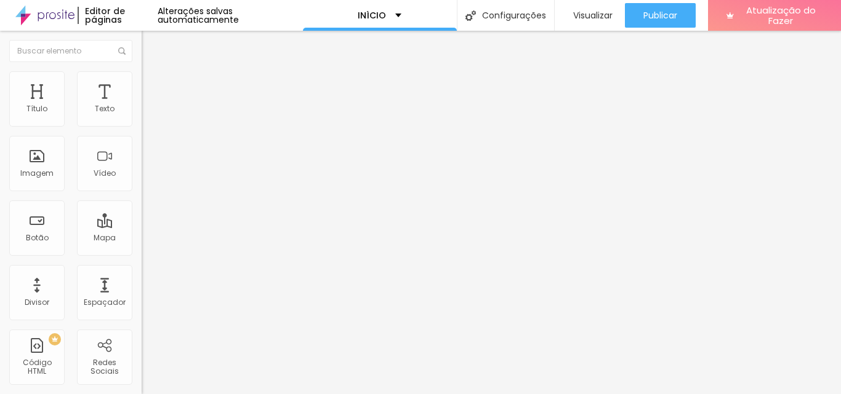
type input "35"
type input "40"
drag, startPoint x: 128, startPoint y: 134, endPoint x: 49, endPoint y: 134, distance: 78.8
type input "40"
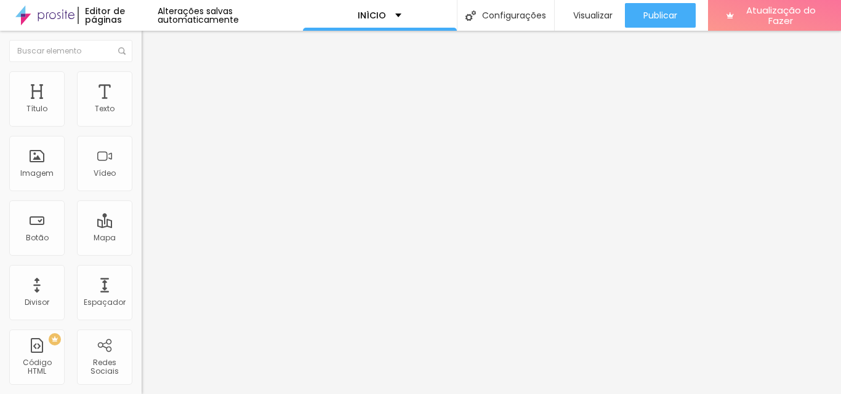
click at [142, 126] on input "range" at bounding box center [181, 121] width 79 height 10
type input "2"
type input "5"
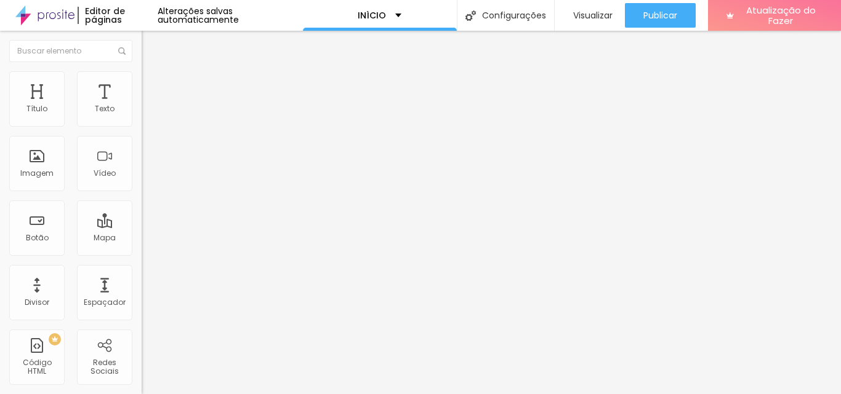
type input "15"
type input "16"
type input "18"
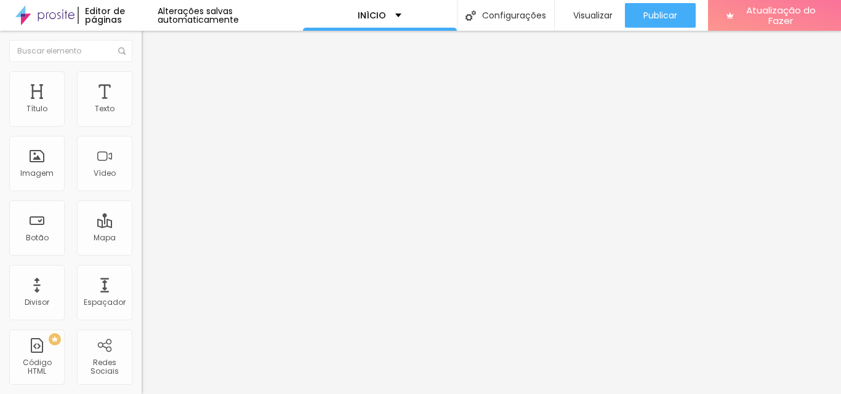
type input "18"
type input "21"
type input "23"
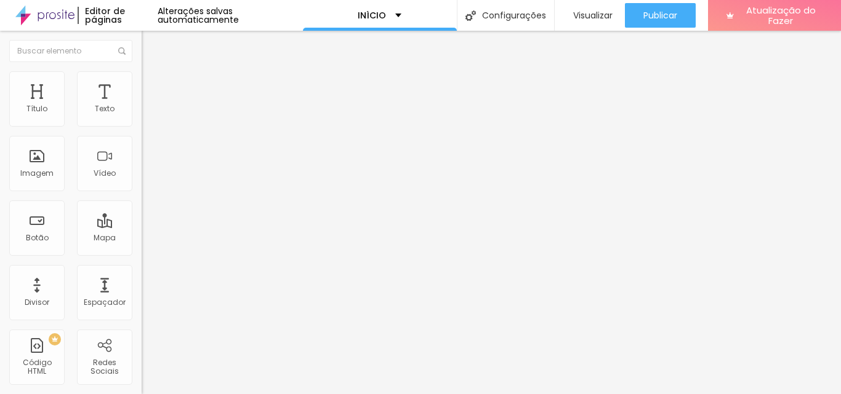
type input "25"
type input "26"
type input "28"
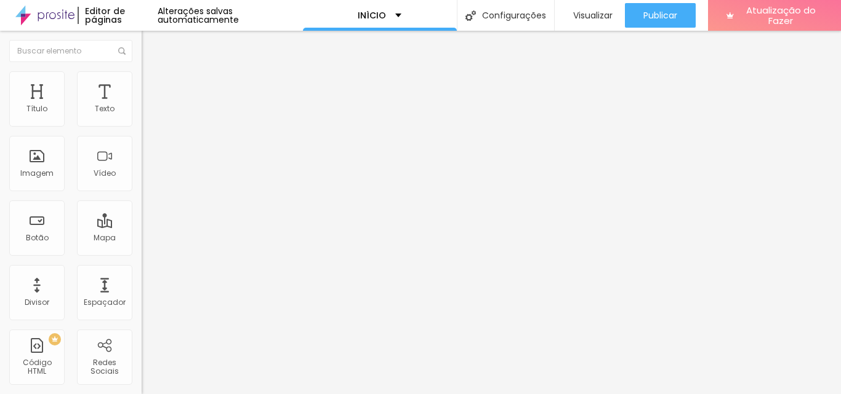
type input "28"
type input "30"
type input "31"
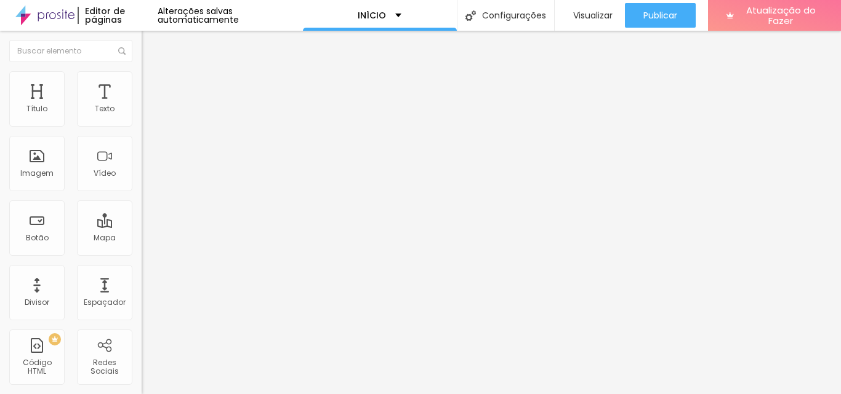
type input "33"
type input "35"
type input "36"
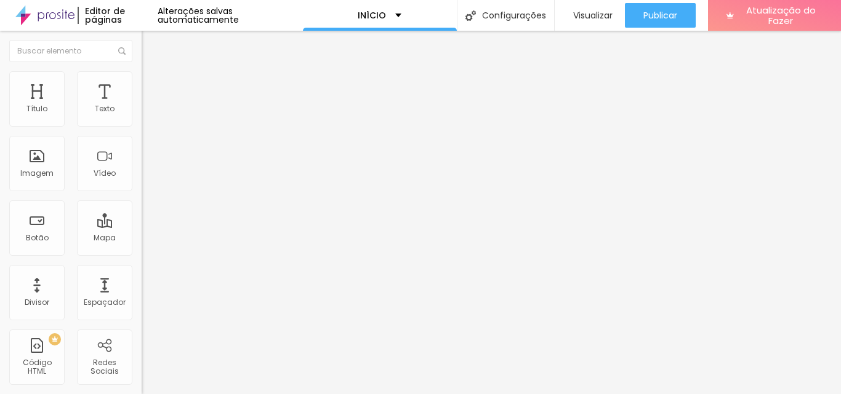
type input "36"
type input "38"
type input "39"
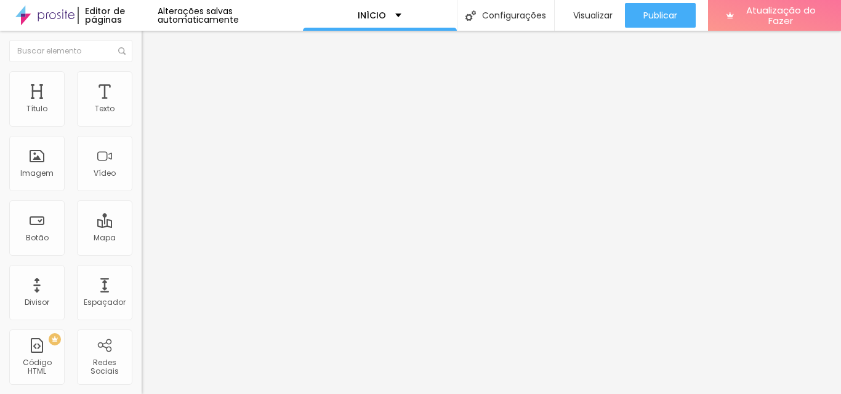
type input "41"
type input "43"
type input "44"
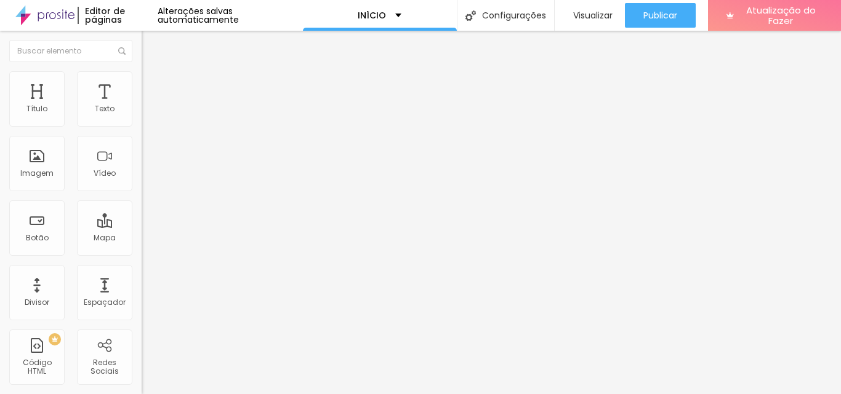
type input "44"
type input "46"
type input "48"
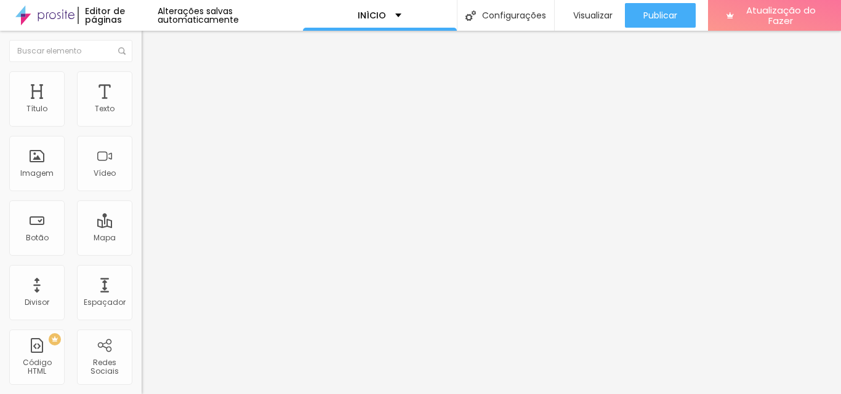
type input "54"
type input "56"
type input "58"
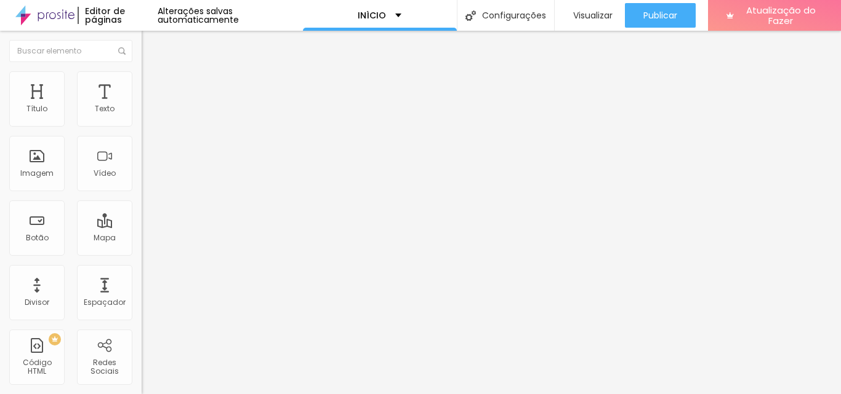
type input "58"
type input "59"
type input "63"
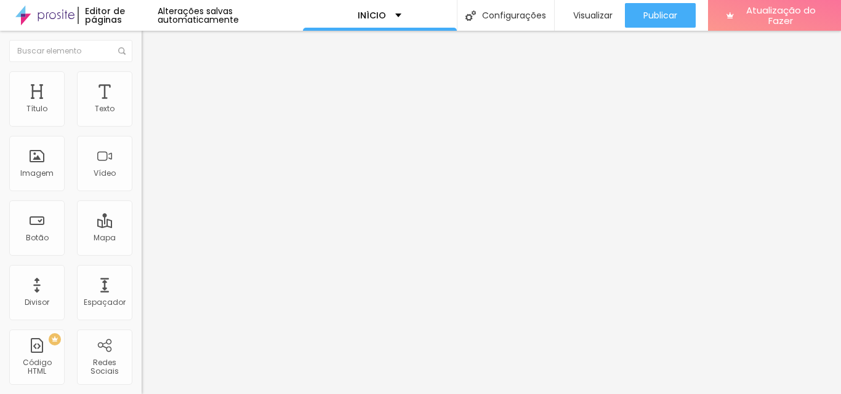
type input "64"
type input "66"
type input "67"
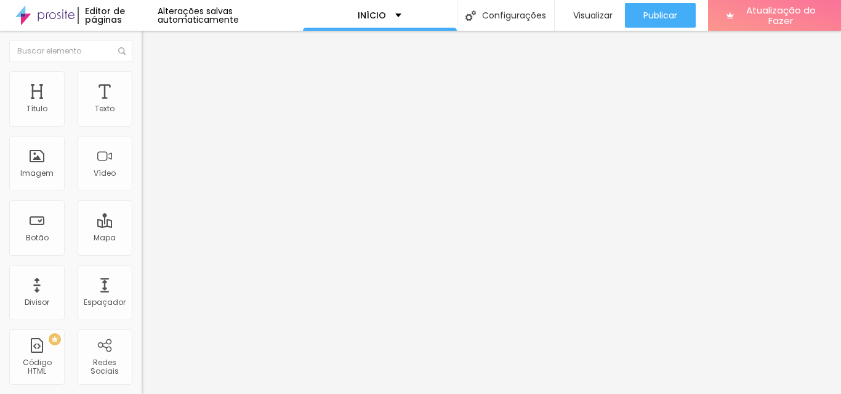
type input "67"
type input "69"
type input "71"
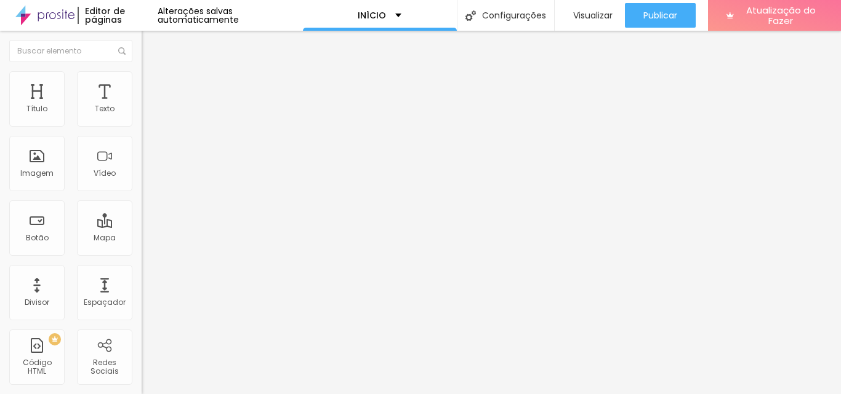
type input "72"
type input "74"
drag, startPoint x: 28, startPoint y: 154, endPoint x: 53, endPoint y: 149, distance: 25.8
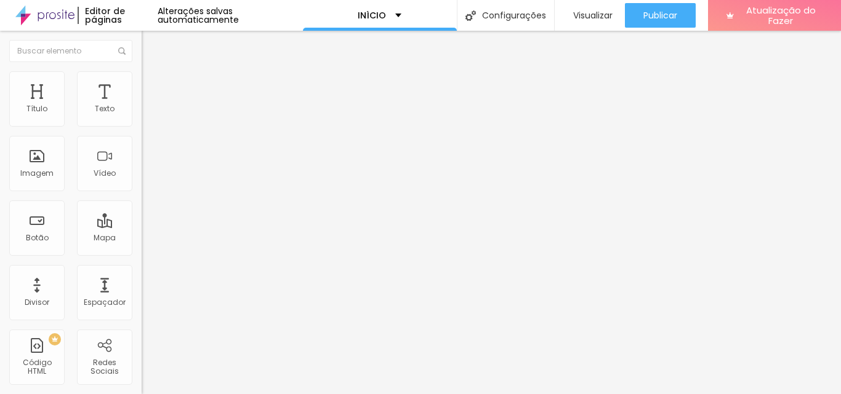
click at [142, 270] on input "range" at bounding box center [181, 275] width 79 height 10
click at [142, 84] on li "Avançado" at bounding box center [213, 90] width 142 height 12
click at [142, 79] on img at bounding box center [147, 76] width 11 height 11
drag, startPoint x: 50, startPoint y: 134, endPoint x: 87, endPoint y: 134, distance: 36.3
click at [142, 126] on input "range" at bounding box center [181, 121] width 79 height 10
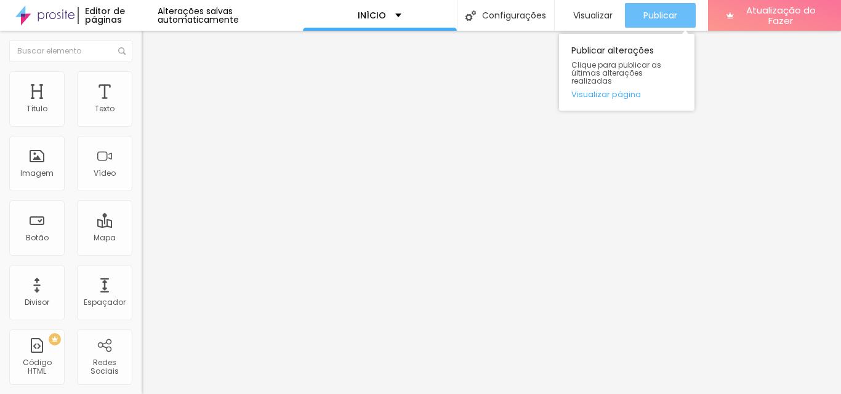
click at [650, 15] on font "Publicar" at bounding box center [660, 15] width 34 height 12
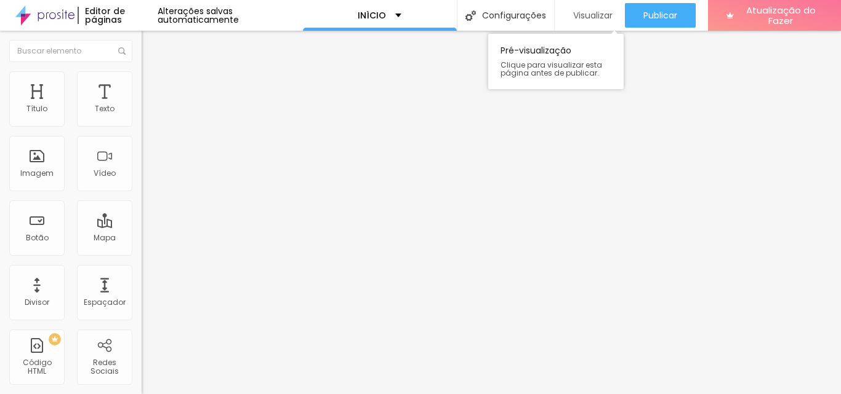
click at [588, 14] on font "Visualizar" at bounding box center [592, 15] width 39 height 12
click at [587, 17] on font "Visualizar" at bounding box center [592, 15] width 39 height 12
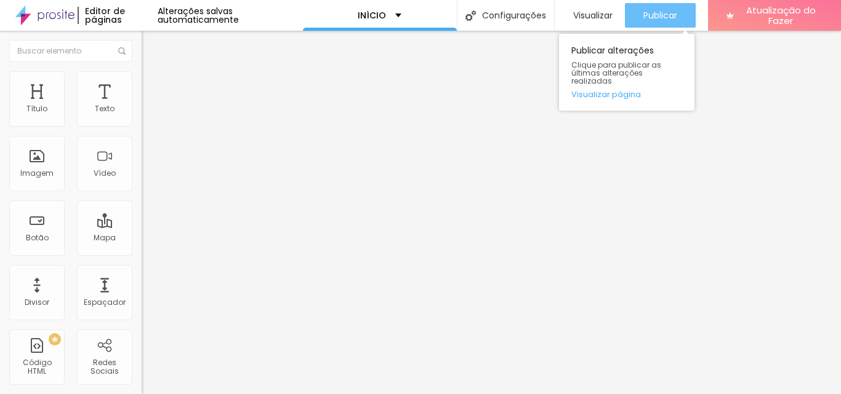
click at [666, 15] on font "Publicar" at bounding box center [660, 15] width 34 height 12
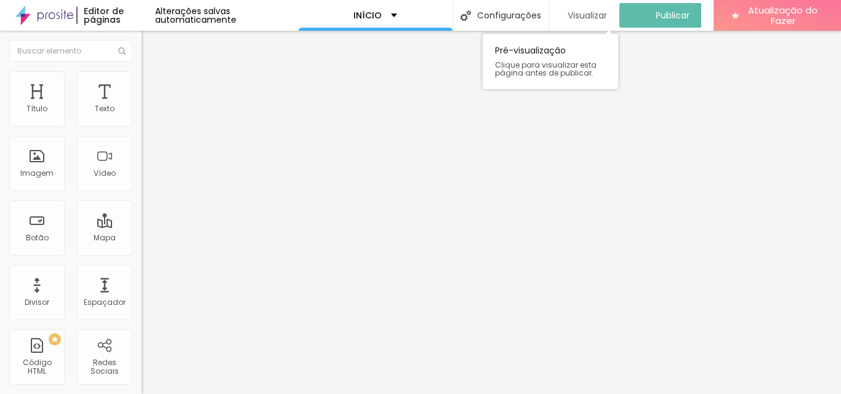
click at [587, 13] on font "Visualizar" at bounding box center [586, 15] width 39 height 12
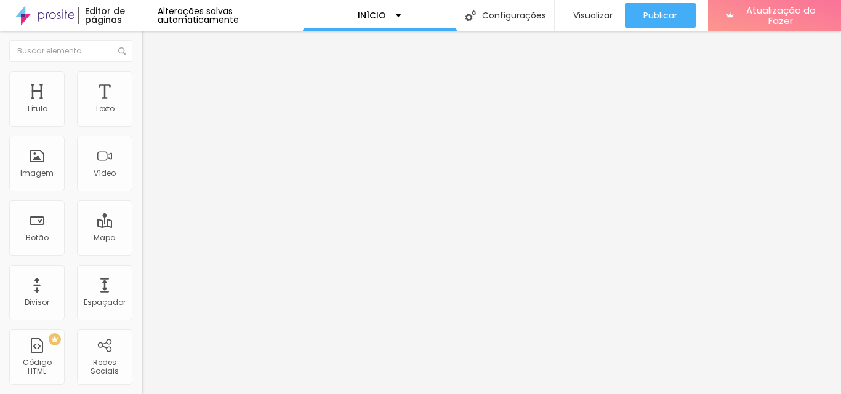
click at [142, 78] on li "Estilo" at bounding box center [213, 77] width 142 height 12
drag, startPoint x: 90, startPoint y: 132, endPoint x: 70, endPoint y: 135, distance: 20.5
click at [142, 126] on input "range" at bounding box center [181, 121] width 79 height 10
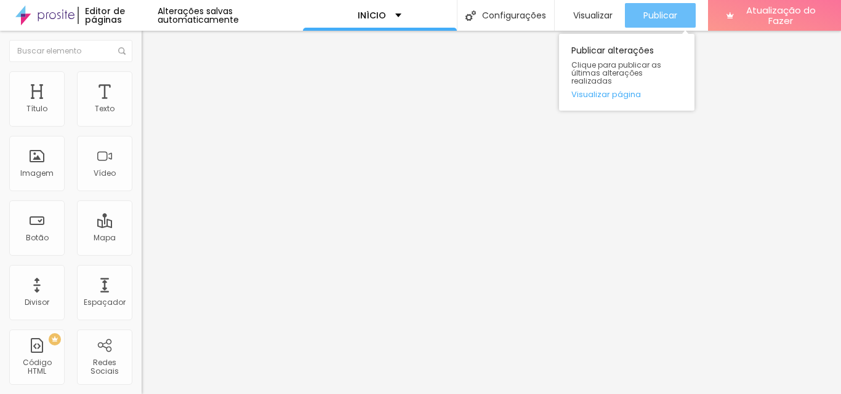
click at [657, 12] on font "Publicar" at bounding box center [660, 15] width 34 height 12
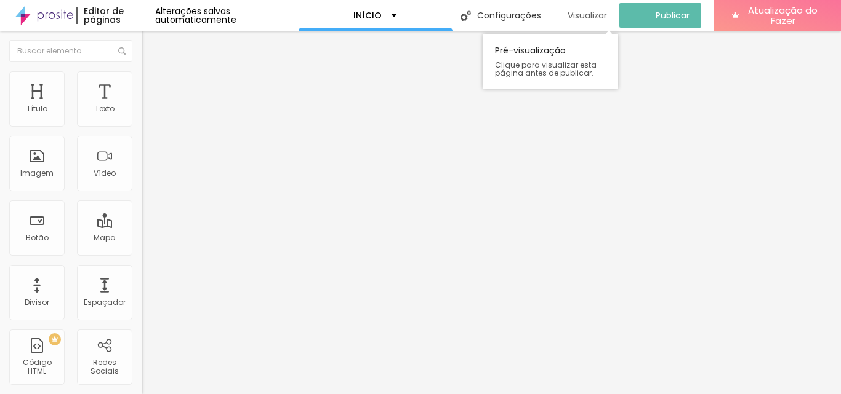
click at [577, 15] on font "Visualizar" at bounding box center [586, 15] width 39 height 12
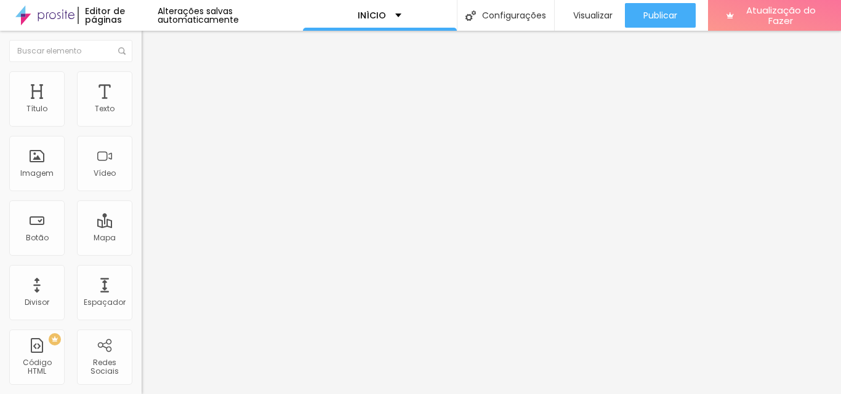
click at [149, 106] on font "Adicionar imagem" at bounding box center [185, 100] width 72 height 10
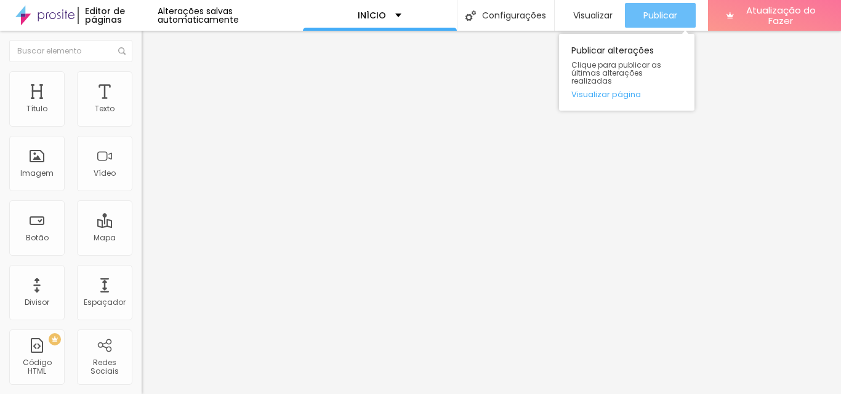
click at [662, 12] on font "Publicar" at bounding box center [660, 15] width 34 height 12
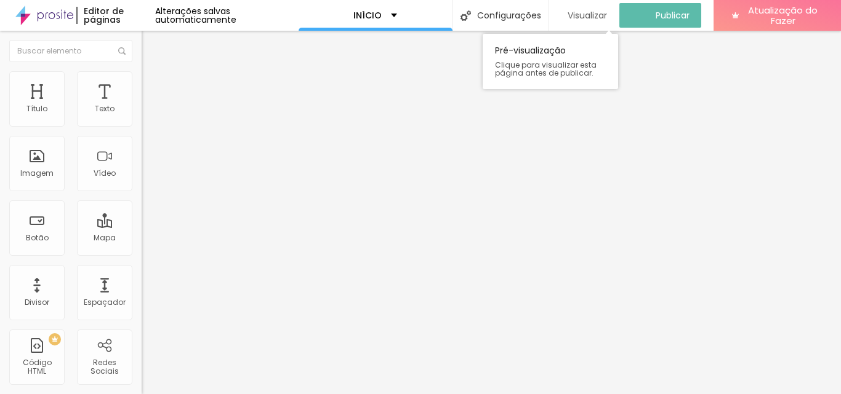
click at [588, 11] on font "Visualizar" at bounding box center [586, 15] width 39 height 12
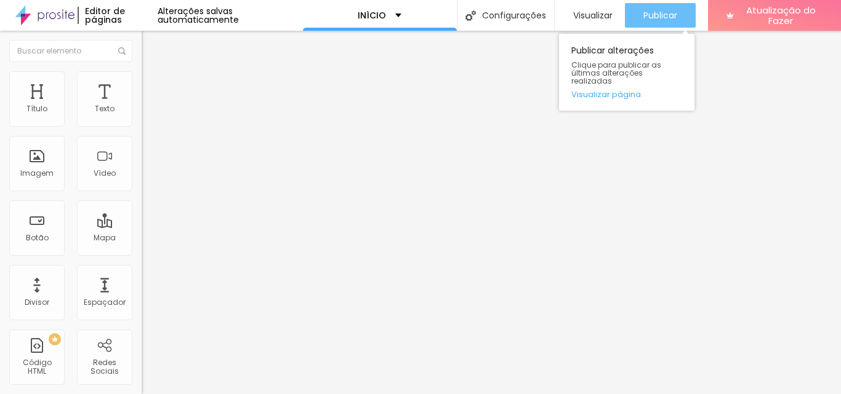
click at [653, 17] on font "Publicar" at bounding box center [660, 15] width 34 height 12
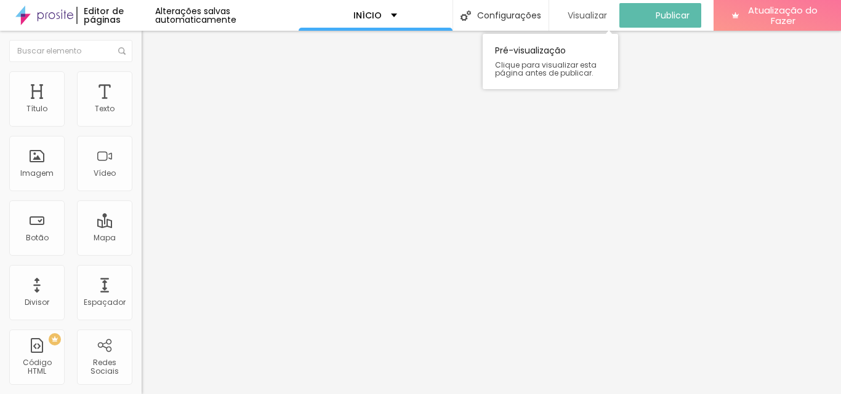
click at [594, 15] on font "Visualizar" at bounding box center [586, 15] width 39 height 12
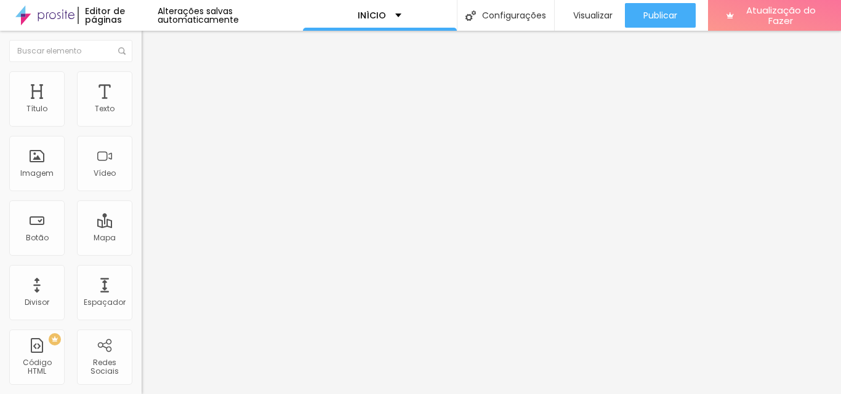
click at [142, 79] on img at bounding box center [147, 76] width 11 height 11
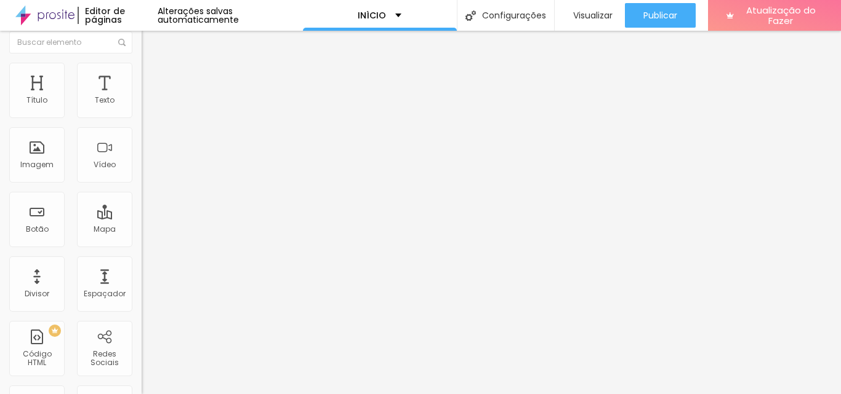
scroll to position [0, 0]
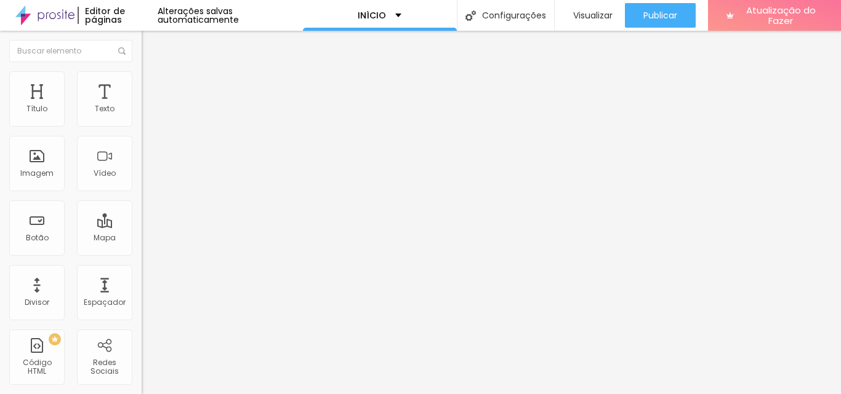
click at [142, 70] on img at bounding box center [147, 64] width 11 height 11
click at [146, 114] on icon "button" at bounding box center [149, 110] width 7 height 7
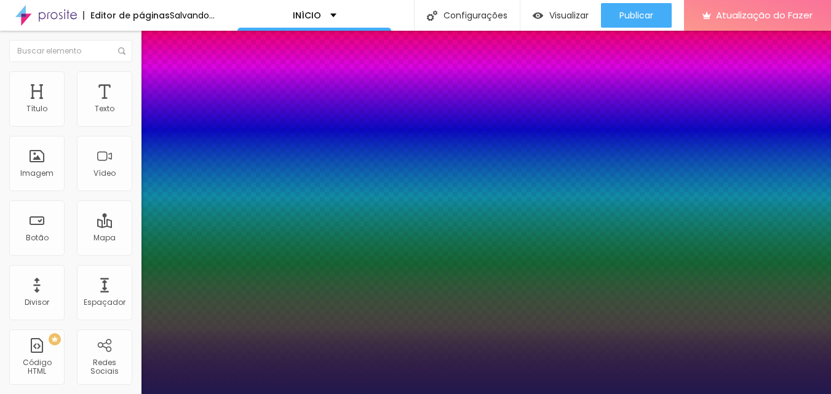
drag, startPoint x: 163, startPoint y: 211, endPoint x: 172, endPoint y: 207, distance: 9.9
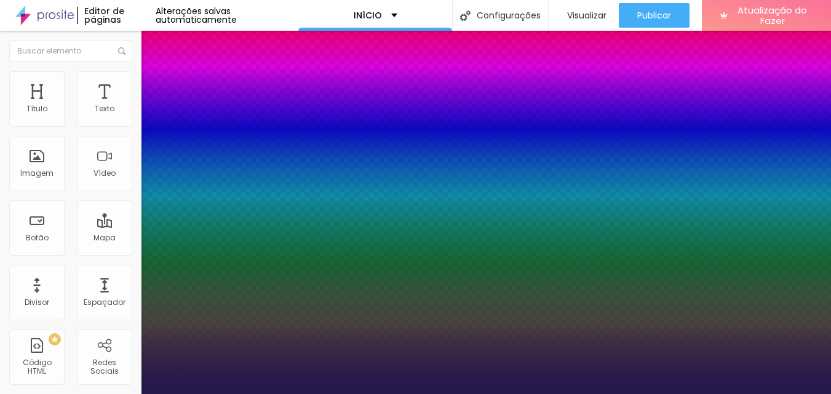
drag, startPoint x: 158, startPoint y: 240, endPoint x: 170, endPoint y: 238, distance: 13.1
click at [642, 394] on div at bounding box center [415, 394] width 831 height 0
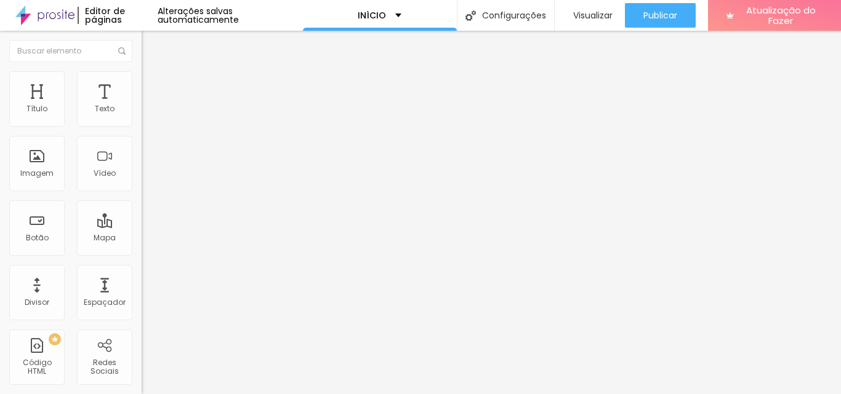
click at [643, 17] on font "Publicar" at bounding box center [660, 15] width 34 height 12
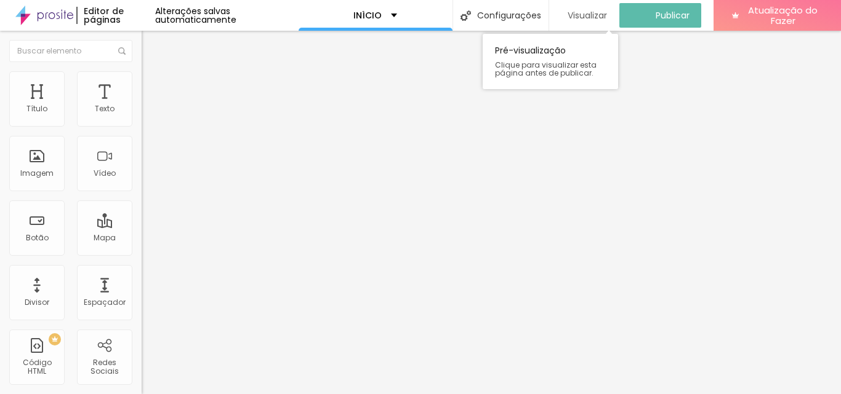
click at [591, 15] on font "Visualizar" at bounding box center [586, 15] width 39 height 12
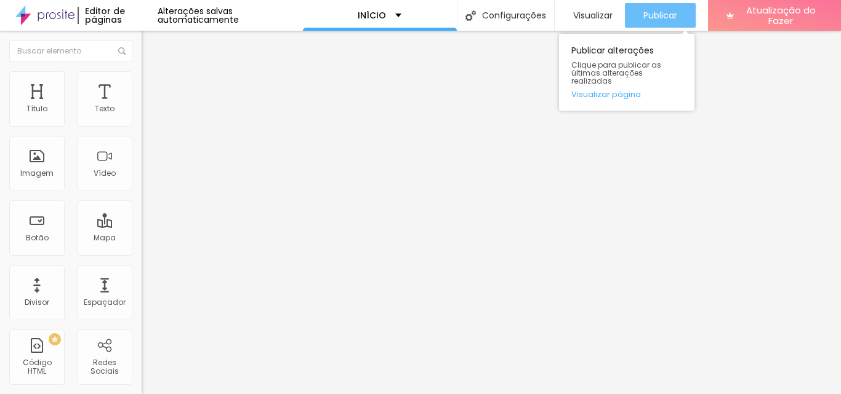
click at [668, 15] on font "Publicar" at bounding box center [660, 15] width 34 height 12
click at [651, 14] on font "Publicar" at bounding box center [660, 15] width 34 height 12
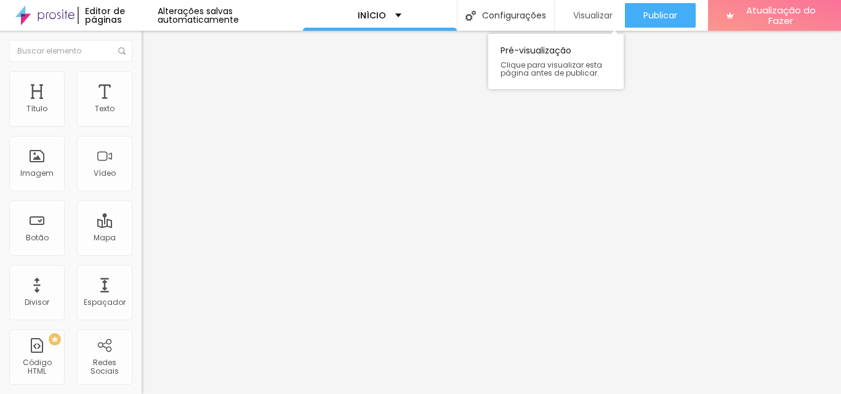
click at [598, 17] on font "Visualizar" at bounding box center [592, 15] width 39 height 12
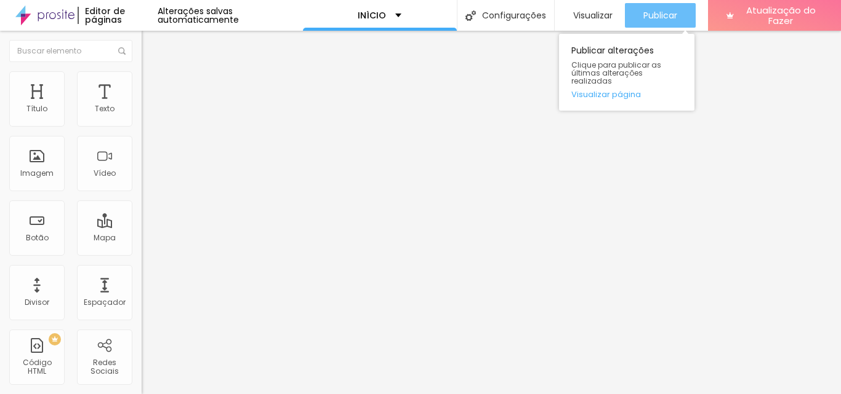
click at [658, 13] on font "Publicar" at bounding box center [660, 15] width 34 height 12
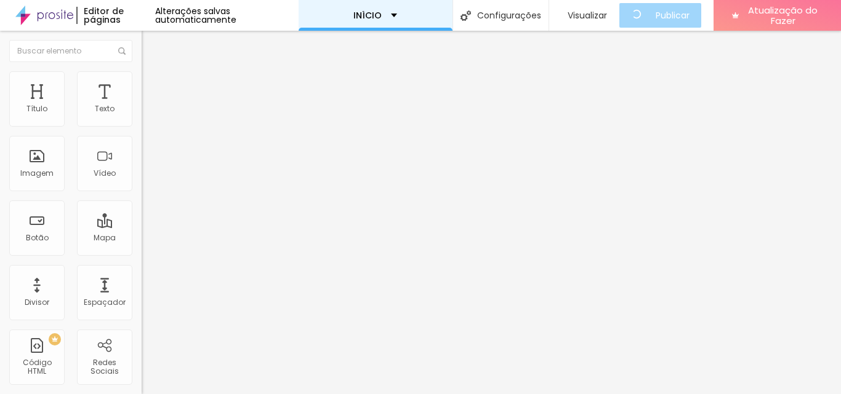
click at [396, 15] on div "INÍCIO" at bounding box center [375, 15] width 154 height 31
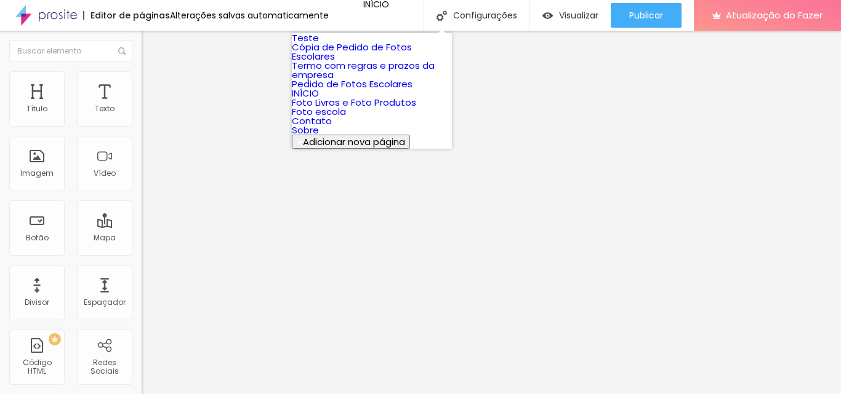
scroll to position [60, 0]
click at [332, 127] on link "Contato" at bounding box center [312, 120] width 40 height 13
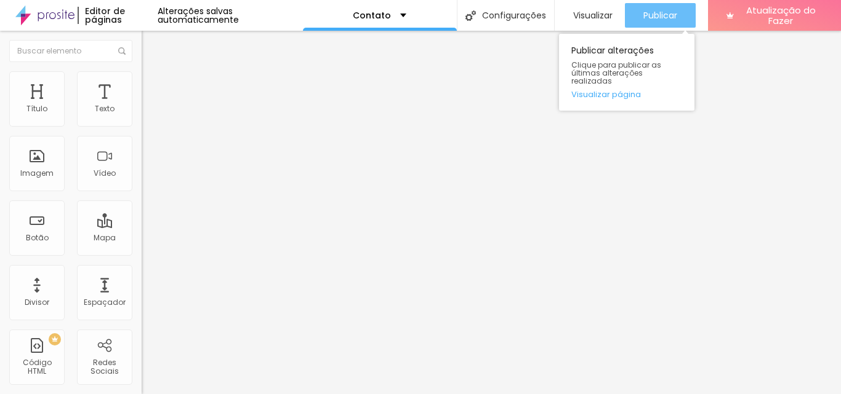
click at [662, 15] on font "Publicar" at bounding box center [660, 15] width 34 height 12
